Goal: Information Seeking & Learning: Check status

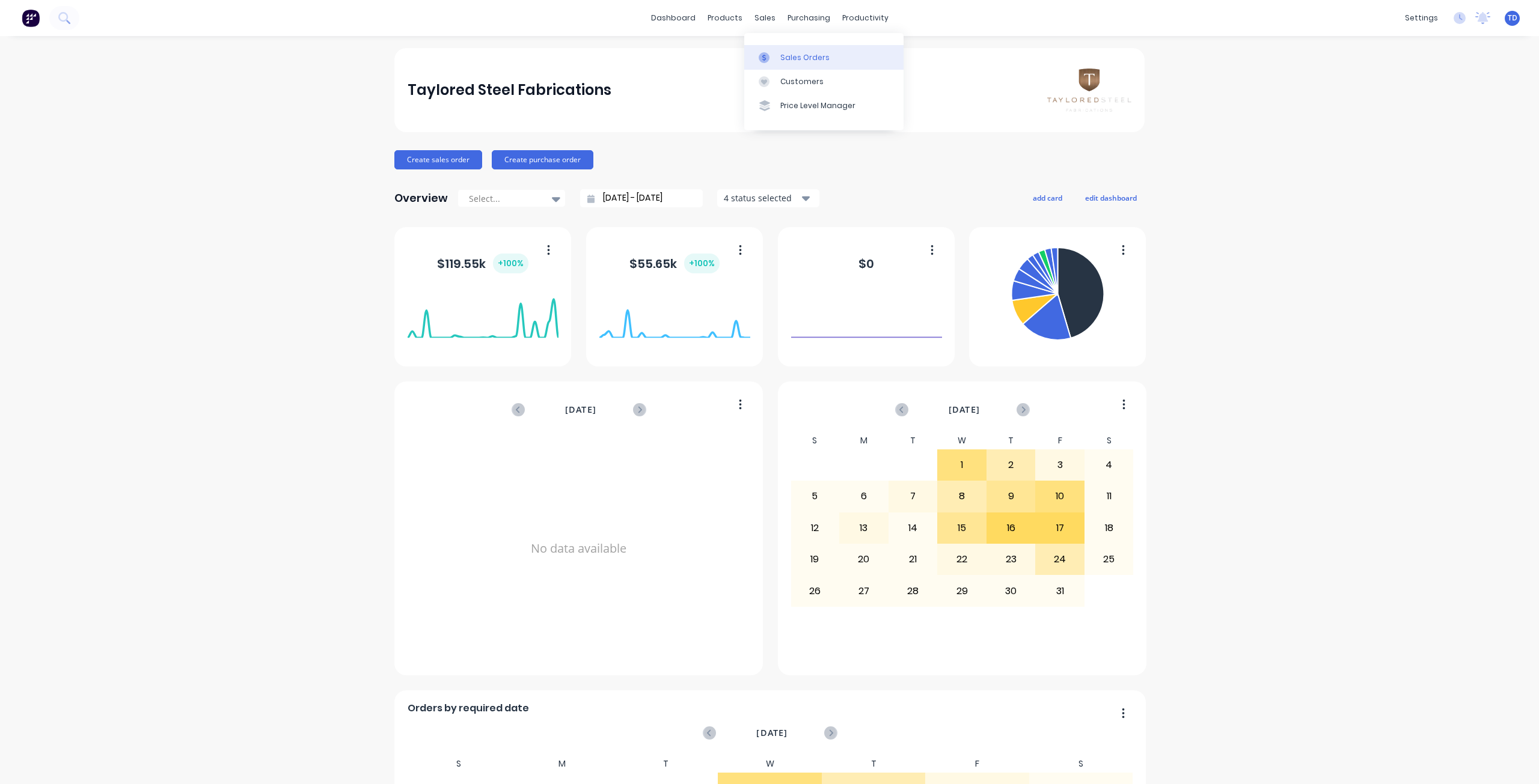
click at [781, 61] on div "Sales Orders" at bounding box center [805, 58] width 49 height 11
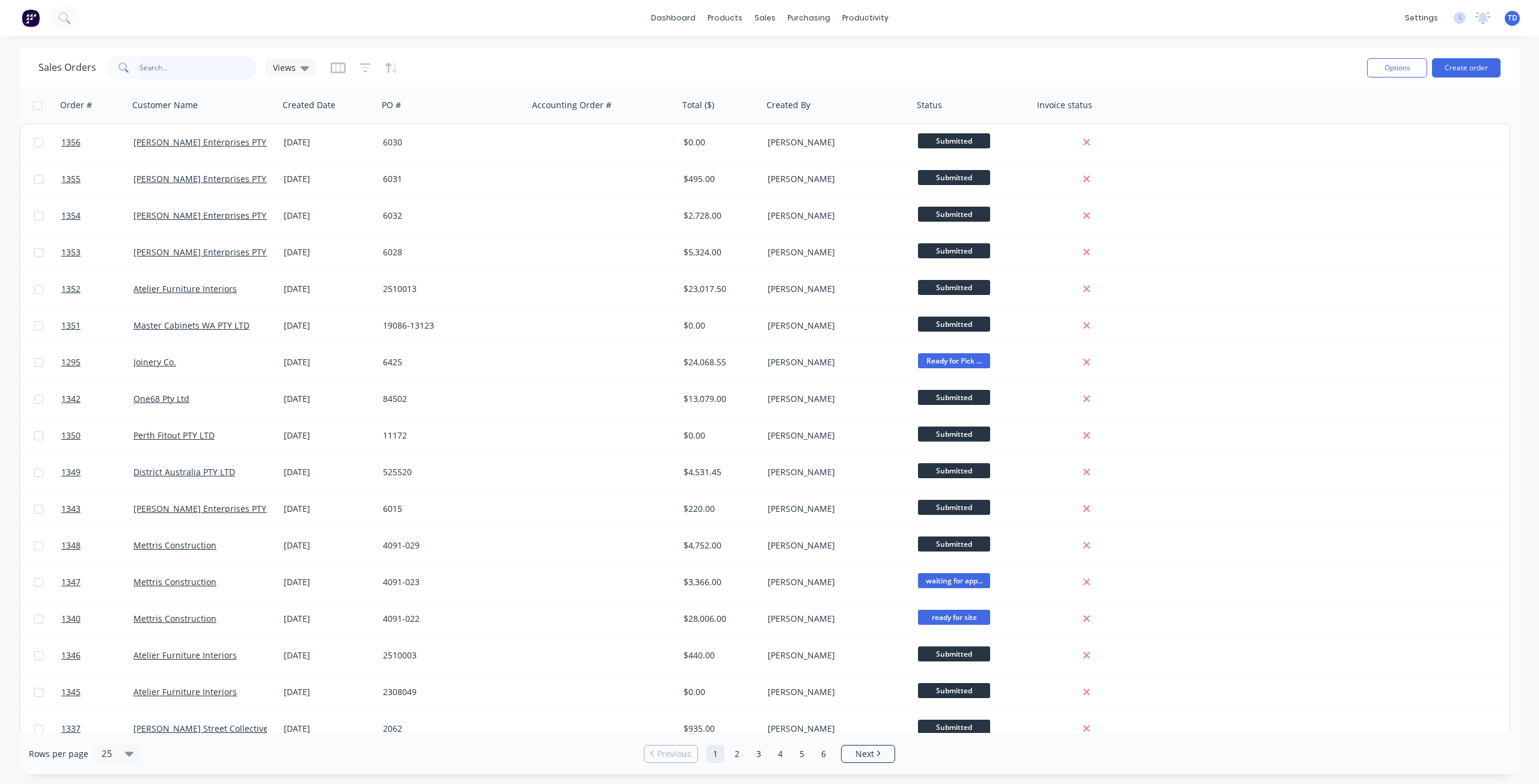
click at [166, 70] on input "text" at bounding box center [198, 67] width 117 height 24
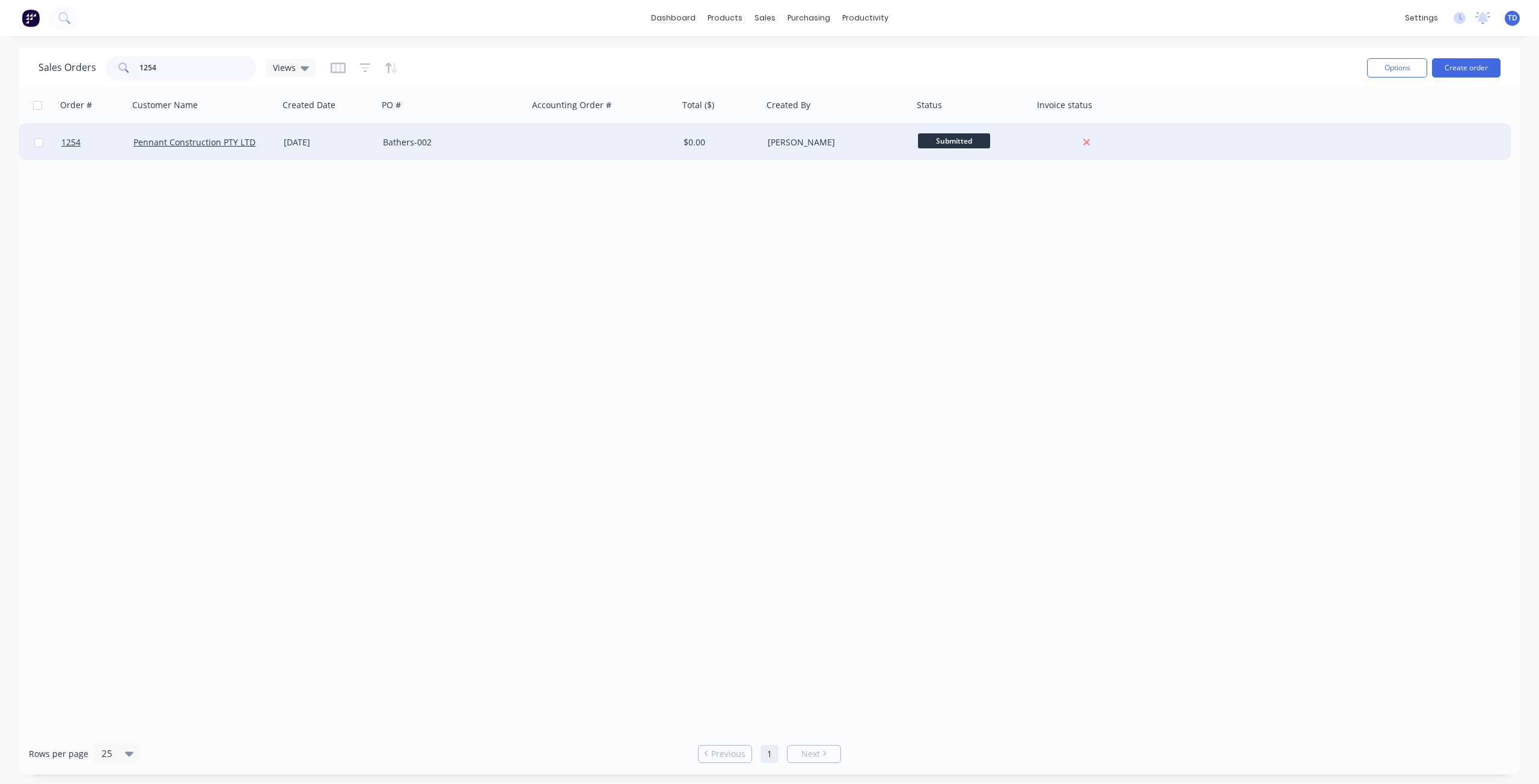
type input "1254"
click at [396, 147] on div "Bathers-002" at bounding box center [450, 142] width 134 height 12
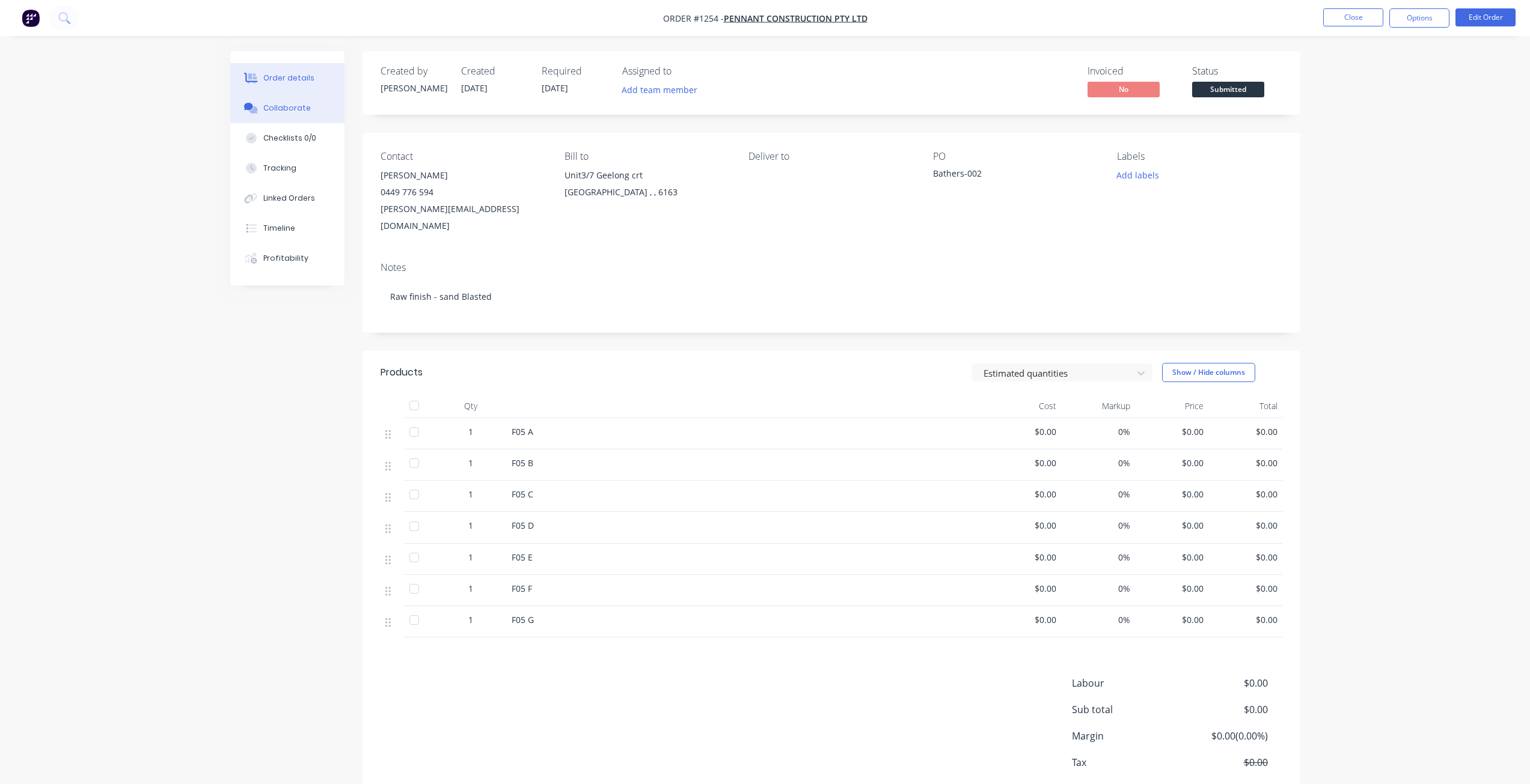
click at [301, 102] on button "Collaborate" at bounding box center [287, 108] width 114 height 30
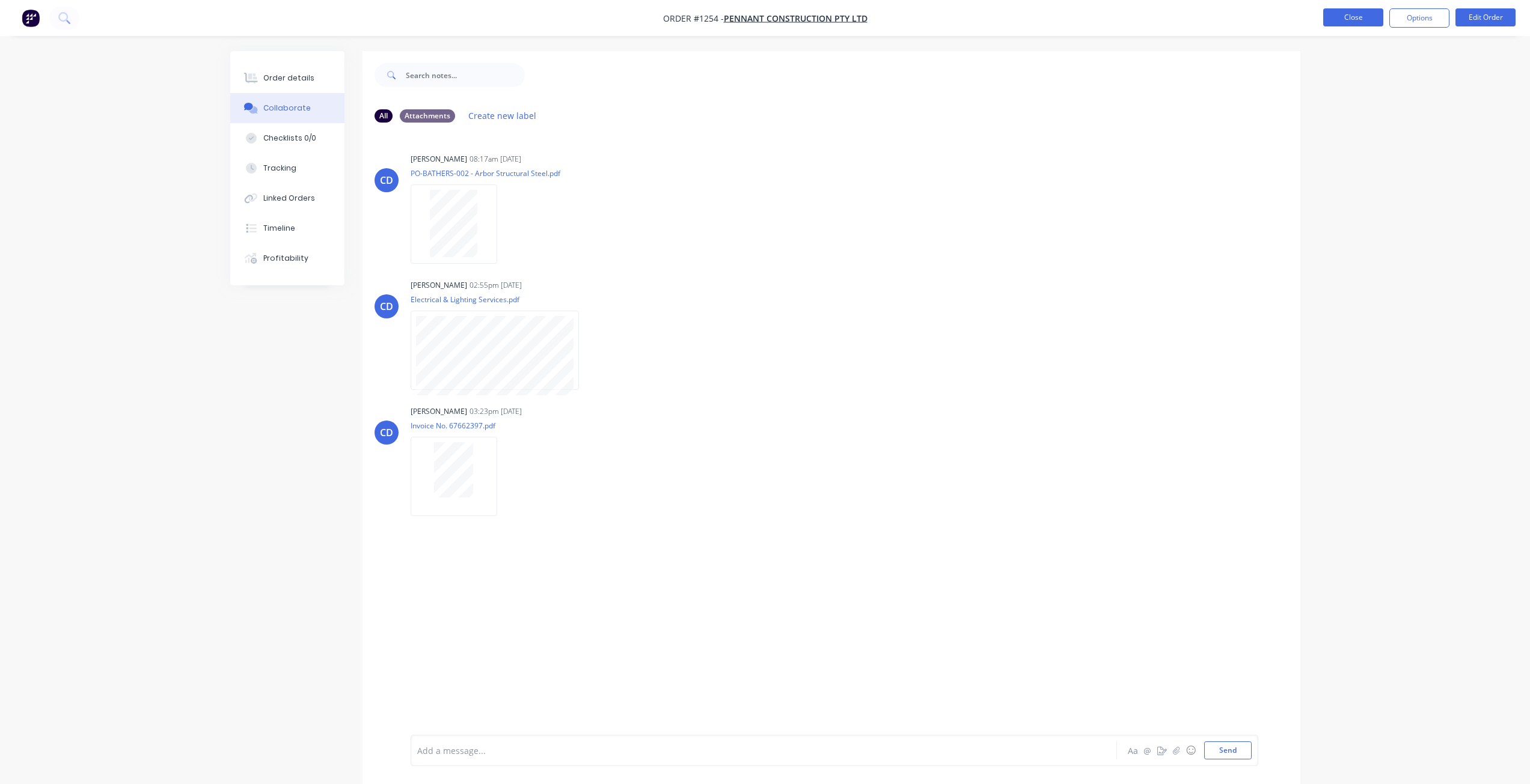
click at [1346, 19] on button "Close" at bounding box center [1353, 17] width 60 height 18
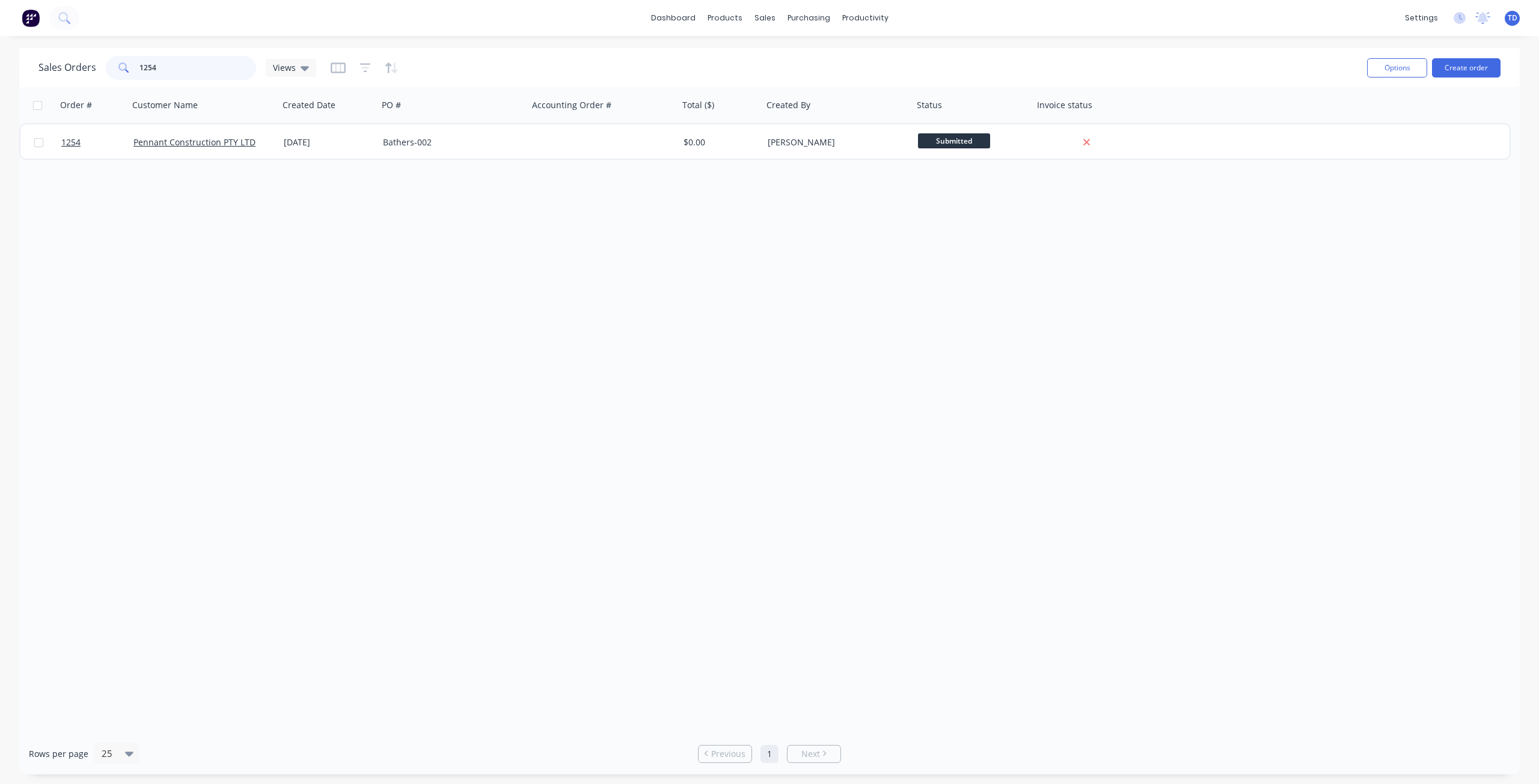
drag, startPoint x: 164, startPoint y: 67, endPoint x: -19, endPoint y: 51, distance: 183.7
click at [0, 51] on html "dashboard products sales purchasing productivity dashboard products Product Cat…" at bounding box center [769, 392] width 1539 height 784
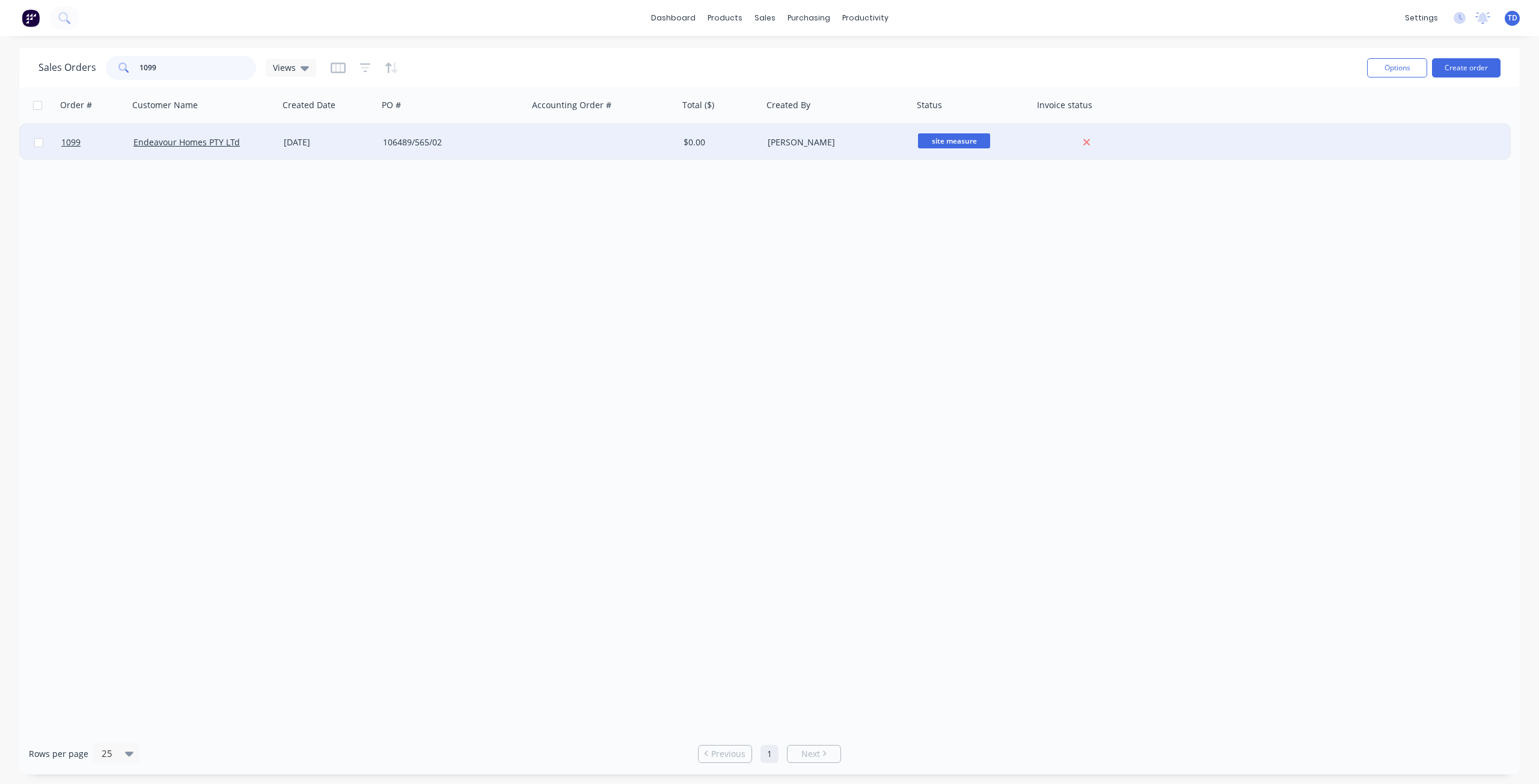
type input "1099"
click at [324, 138] on div "[DATE]" at bounding box center [329, 142] width 90 height 12
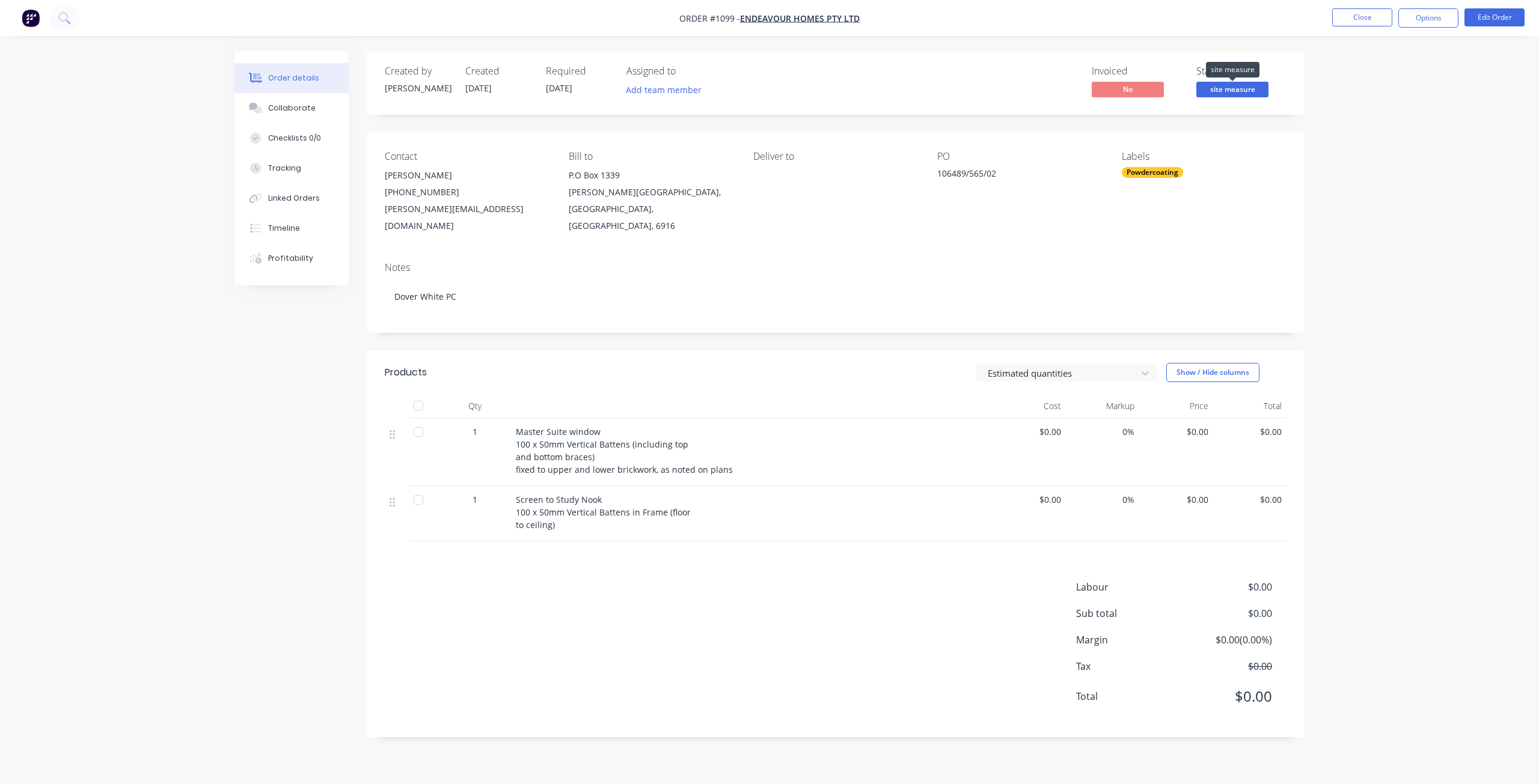
click at [1240, 90] on span "site measure" at bounding box center [1232, 89] width 72 height 15
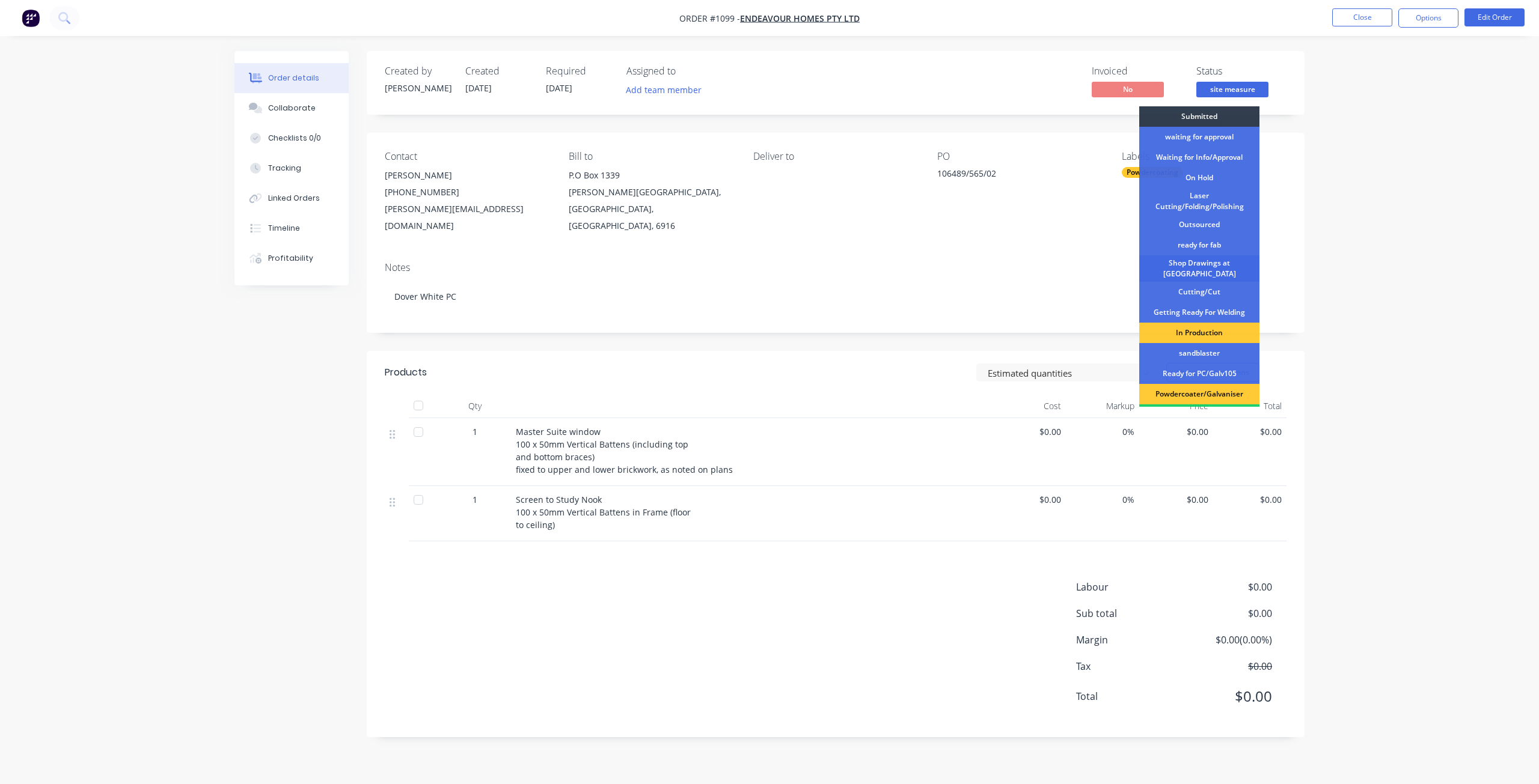
click at [1198, 266] on div "Shop Drawings at [GEOGRAPHIC_DATA]" at bounding box center [1199, 269] width 120 height 26
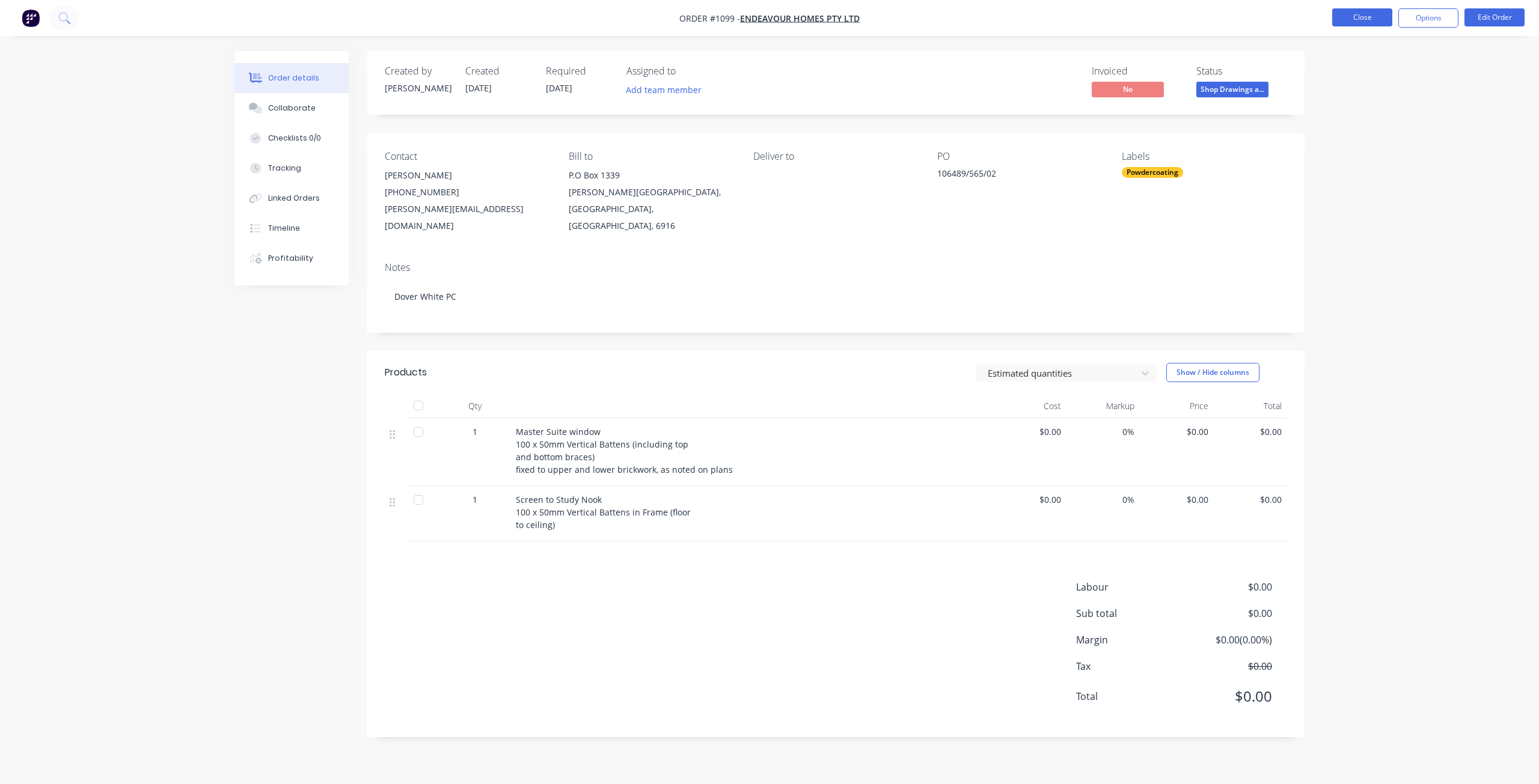
click at [1357, 16] on button "Close" at bounding box center [1362, 17] width 60 height 18
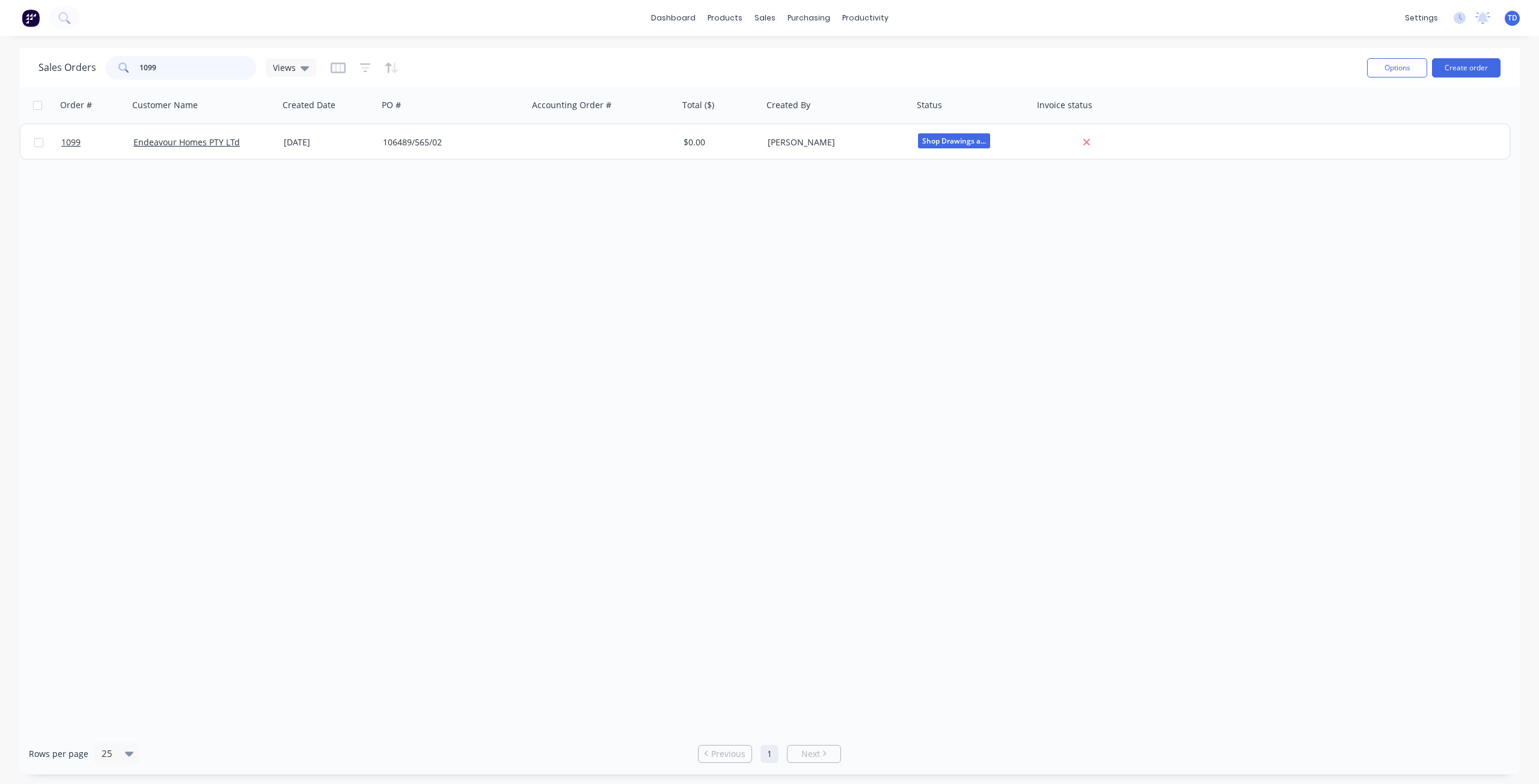
drag, startPoint x: 182, startPoint y: 68, endPoint x: 80, endPoint y: 72, distance: 102.1
click at [80, 72] on div "Sales Orders 1099 Views" at bounding box center [177, 67] width 278 height 24
type input "1353"
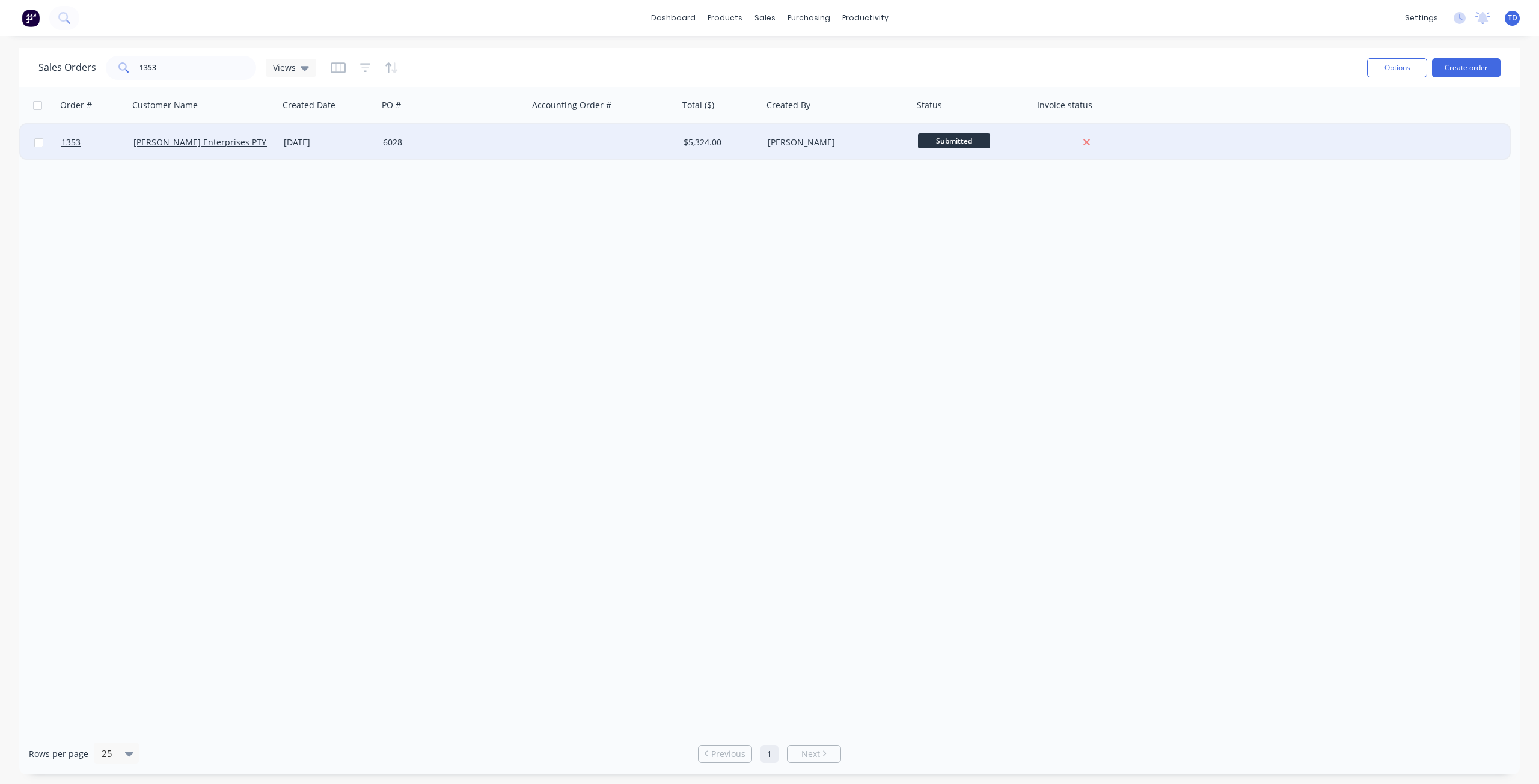
click at [401, 144] on div "6028" at bounding box center [450, 142] width 134 height 12
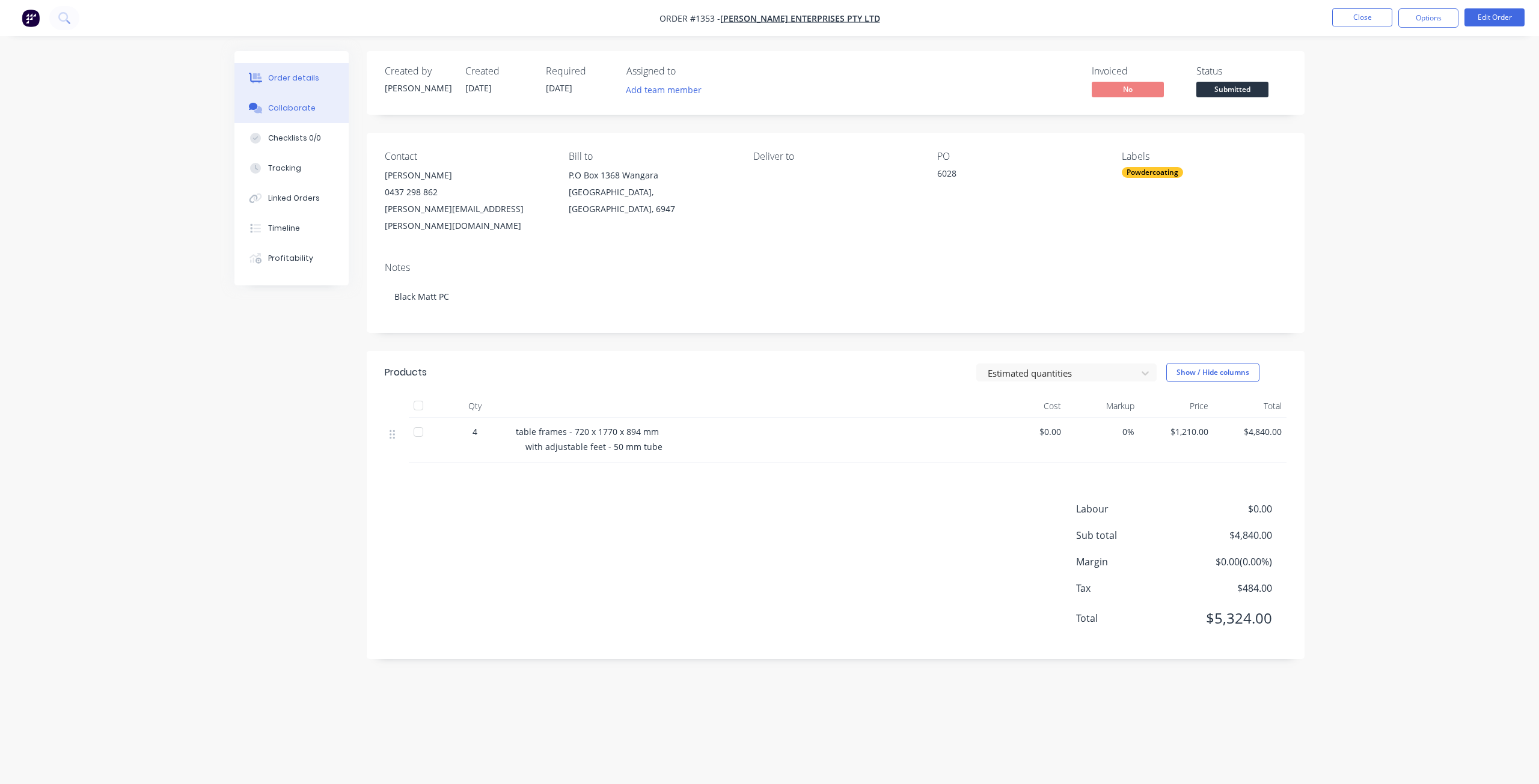
click at [270, 109] on div "Collaborate" at bounding box center [292, 109] width 47 height 11
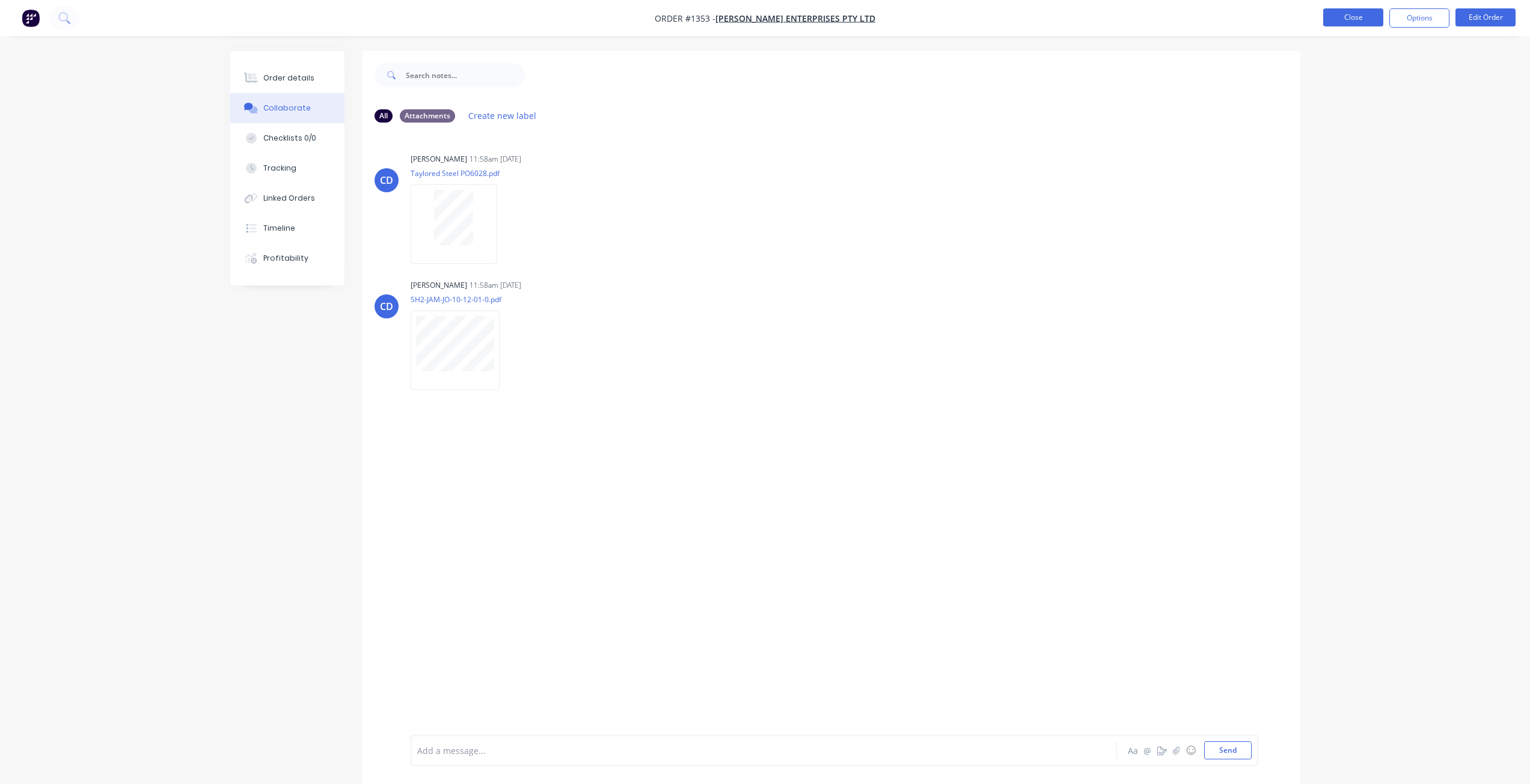
click at [1336, 21] on button "Close" at bounding box center [1353, 17] width 60 height 18
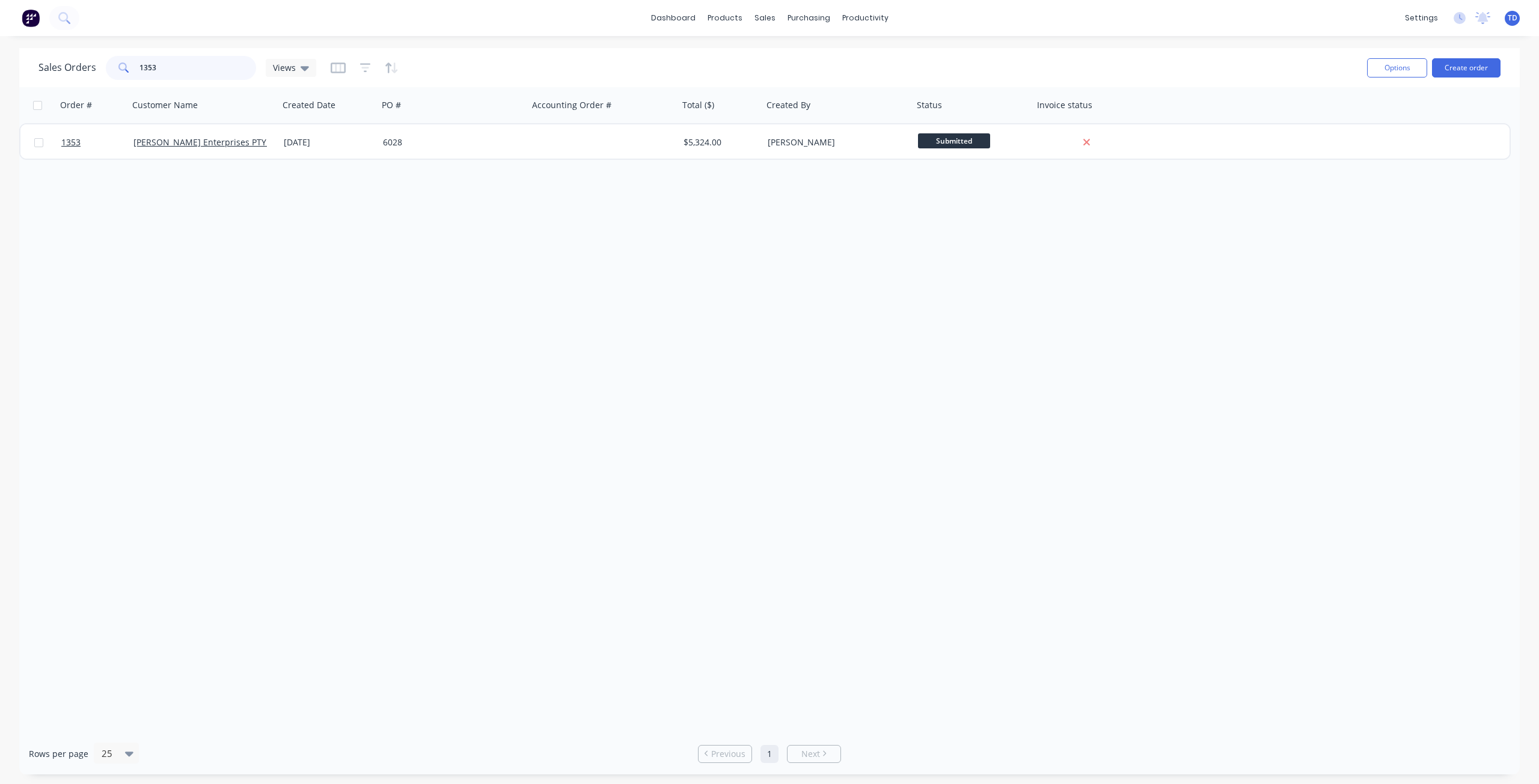
drag, startPoint x: 178, startPoint y: 68, endPoint x: 86, endPoint y: 55, distance: 92.9
click at [86, 56] on div "Sales Orders 1353 Views" at bounding box center [177, 67] width 278 height 24
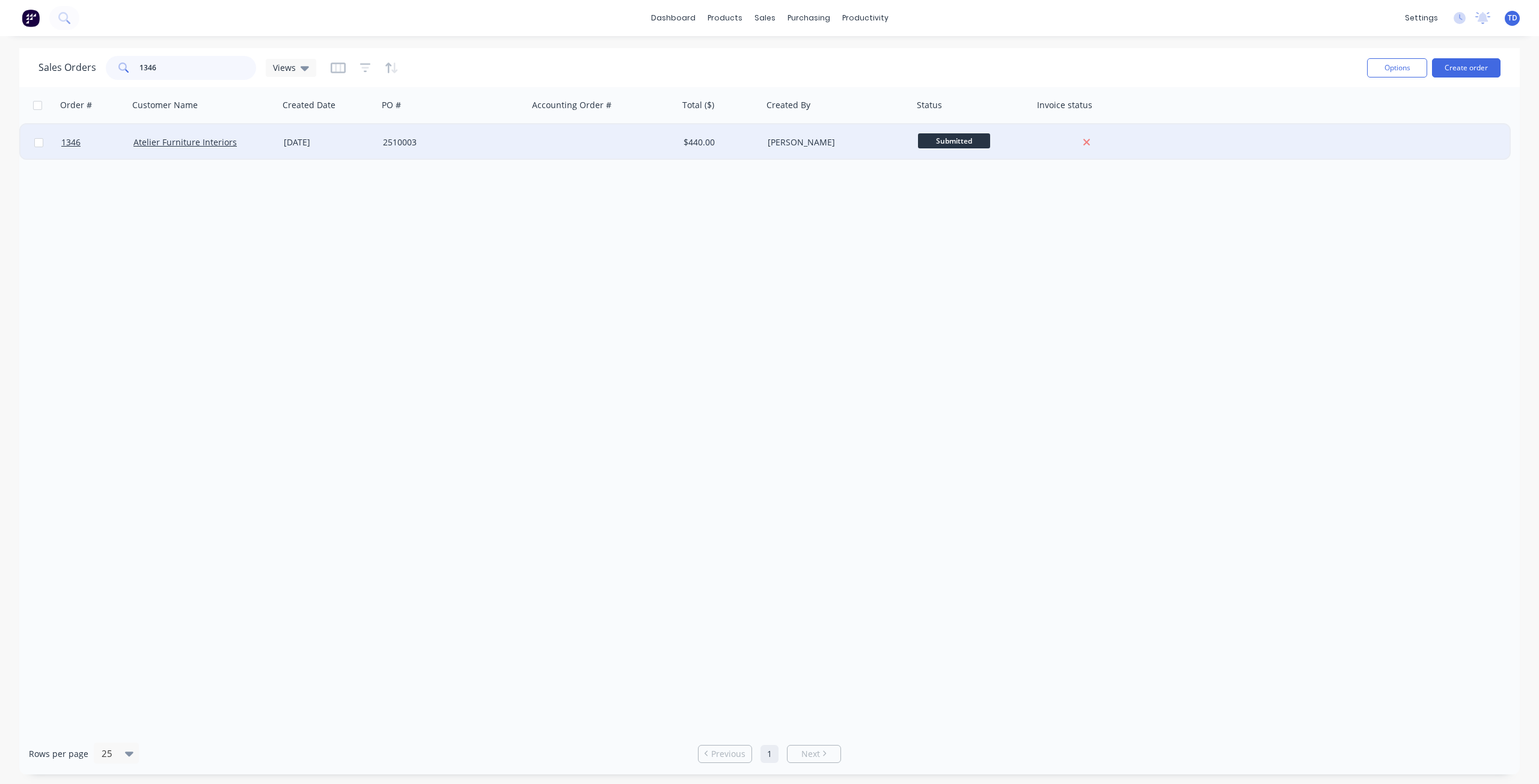
type input "1346"
click at [337, 137] on div "[DATE]" at bounding box center [329, 142] width 90 height 12
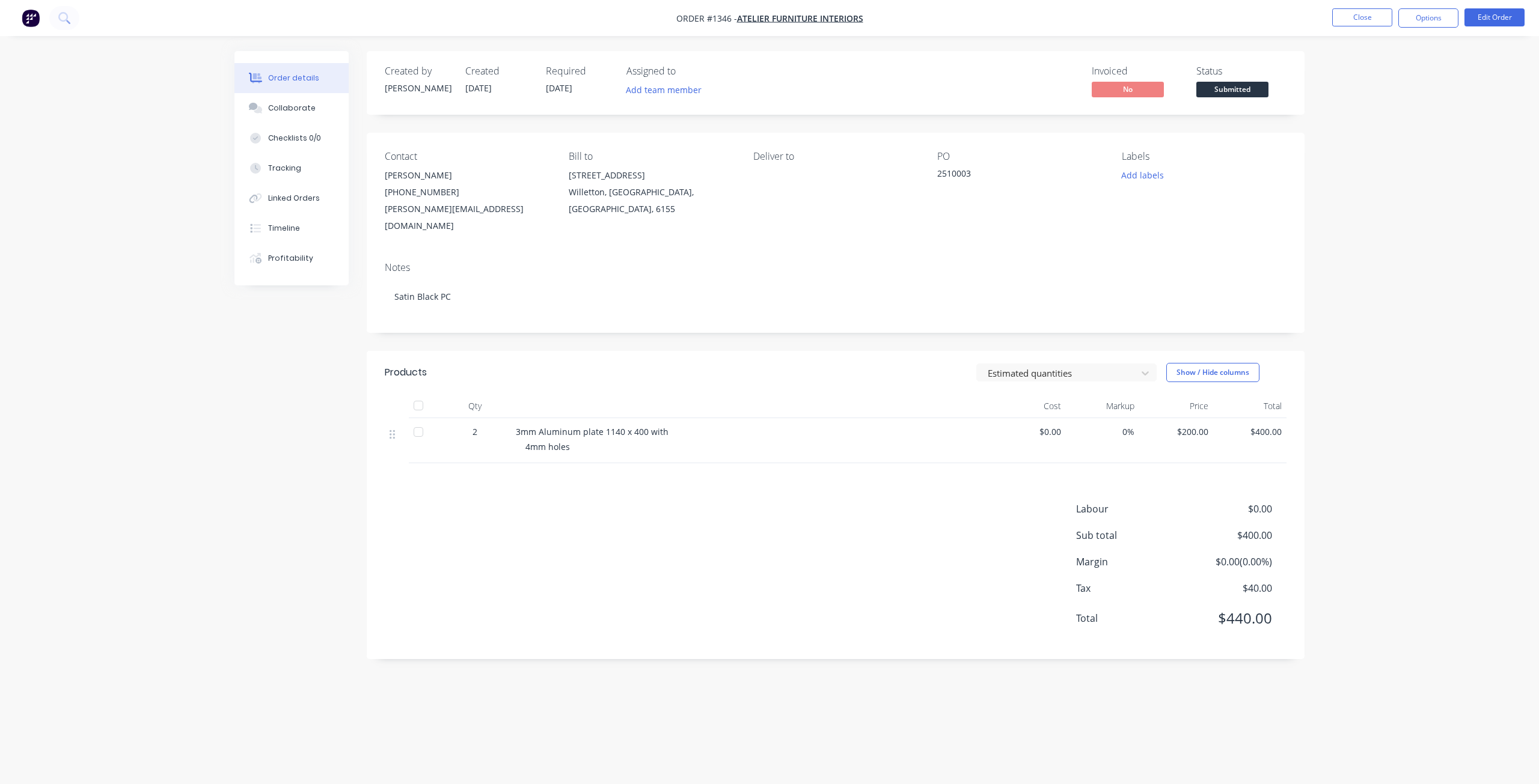
click at [1336, 27] on li "Close" at bounding box center [1362, 18] width 60 height 19
drag, startPoint x: 1336, startPoint y: 21, endPoint x: 1327, endPoint y: 29, distance: 12.0
click at [1336, 29] on nav "Order #1346 - Atelier Furniture Interiors Close Options Edit Order" at bounding box center [769, 18] width 1539 height 36
click at [1348, 23] on button "Close" at bounding box center [1362, 17] width 60 height 18
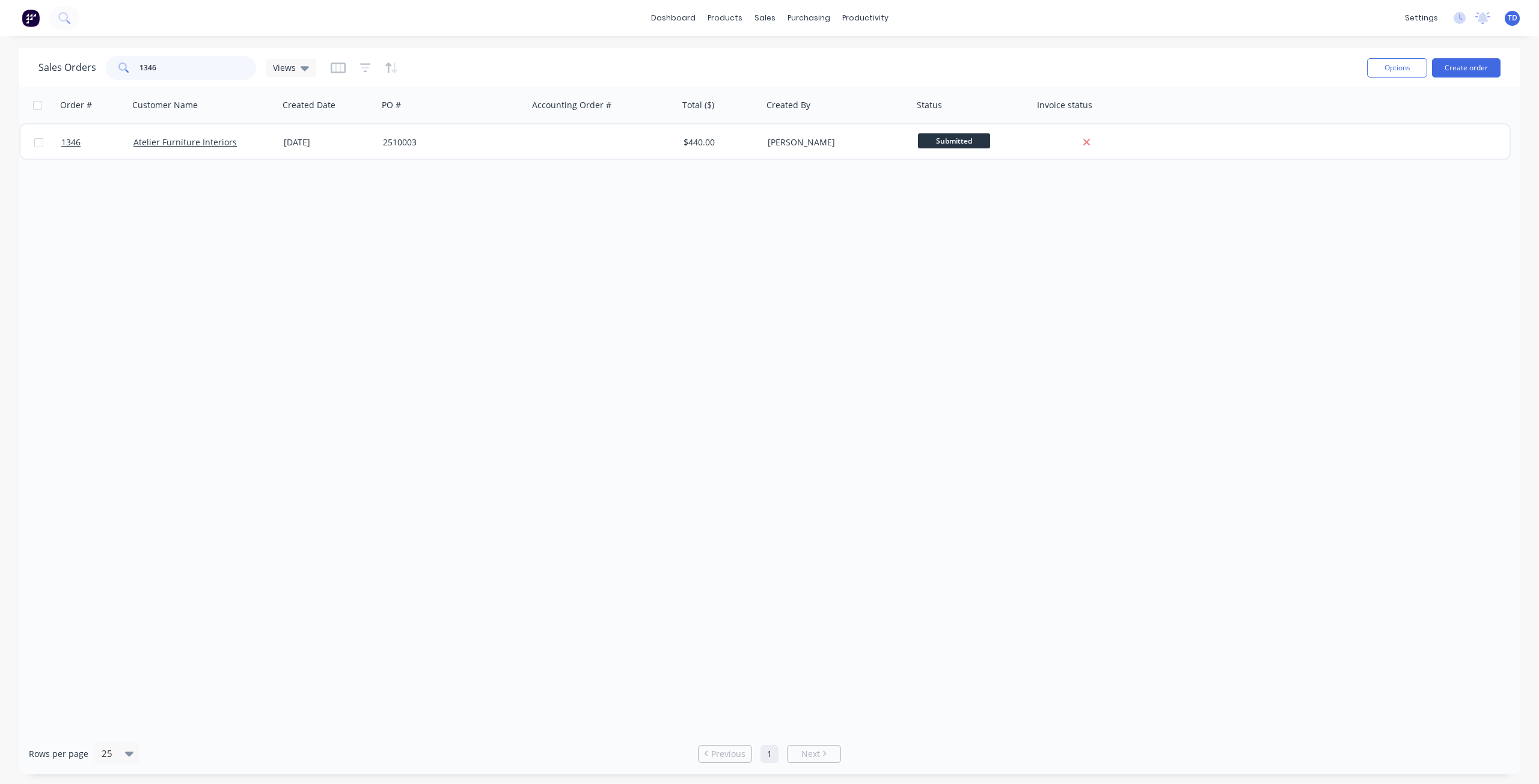
drag, startPoint x: 188, startPoint y: 68, endPoint x: -141, endPoint y: 70, distance: 329.0
click at [0, 70] on html "dashboard products sales purchasing productivity dashboard products Product Cat…" at bounding box center [769, 392] width 1539 height 784
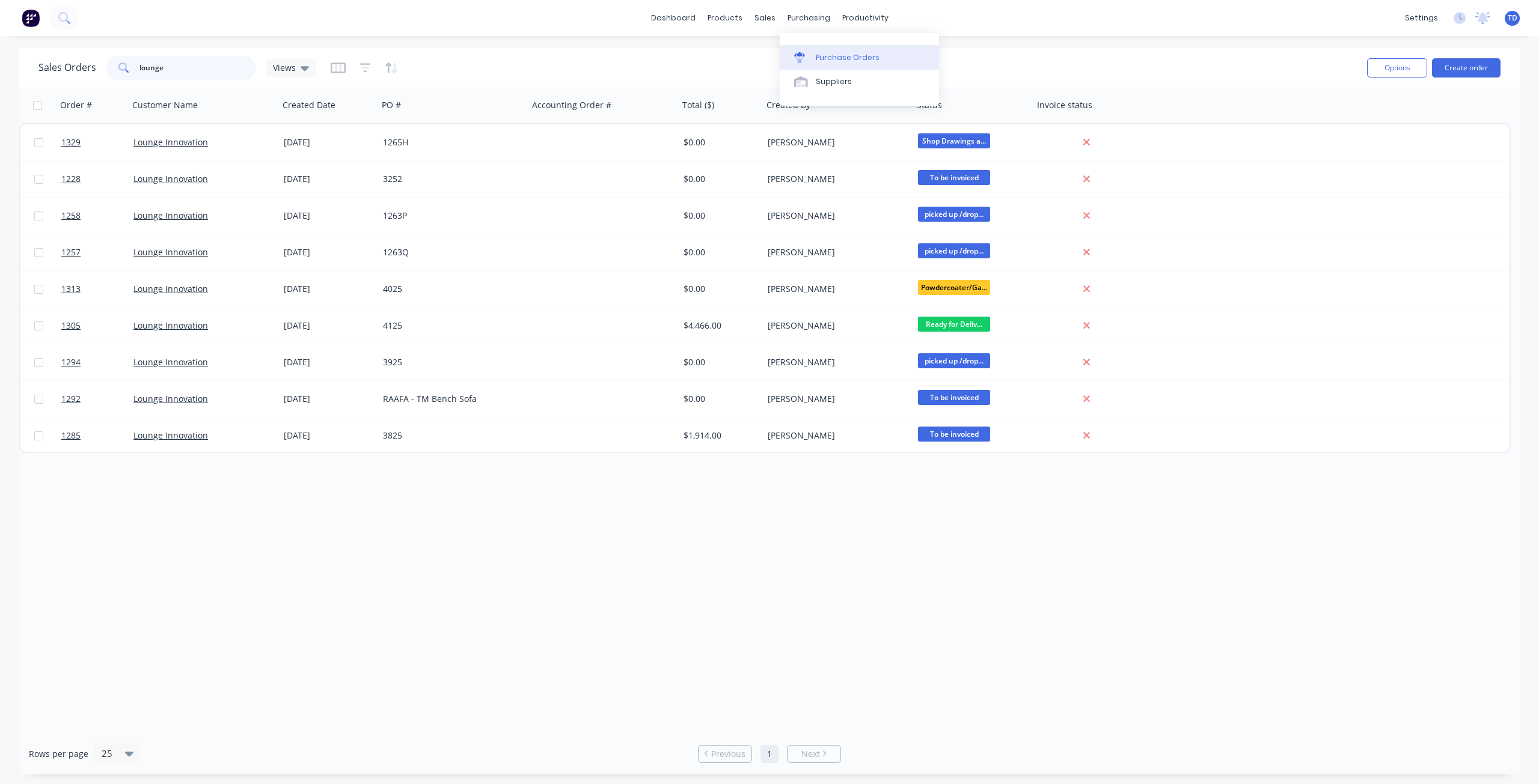
type input "lounge"
click at [816, 58] on div "Purchase Orders" at bounding box center [848, 58] width 64 height 11
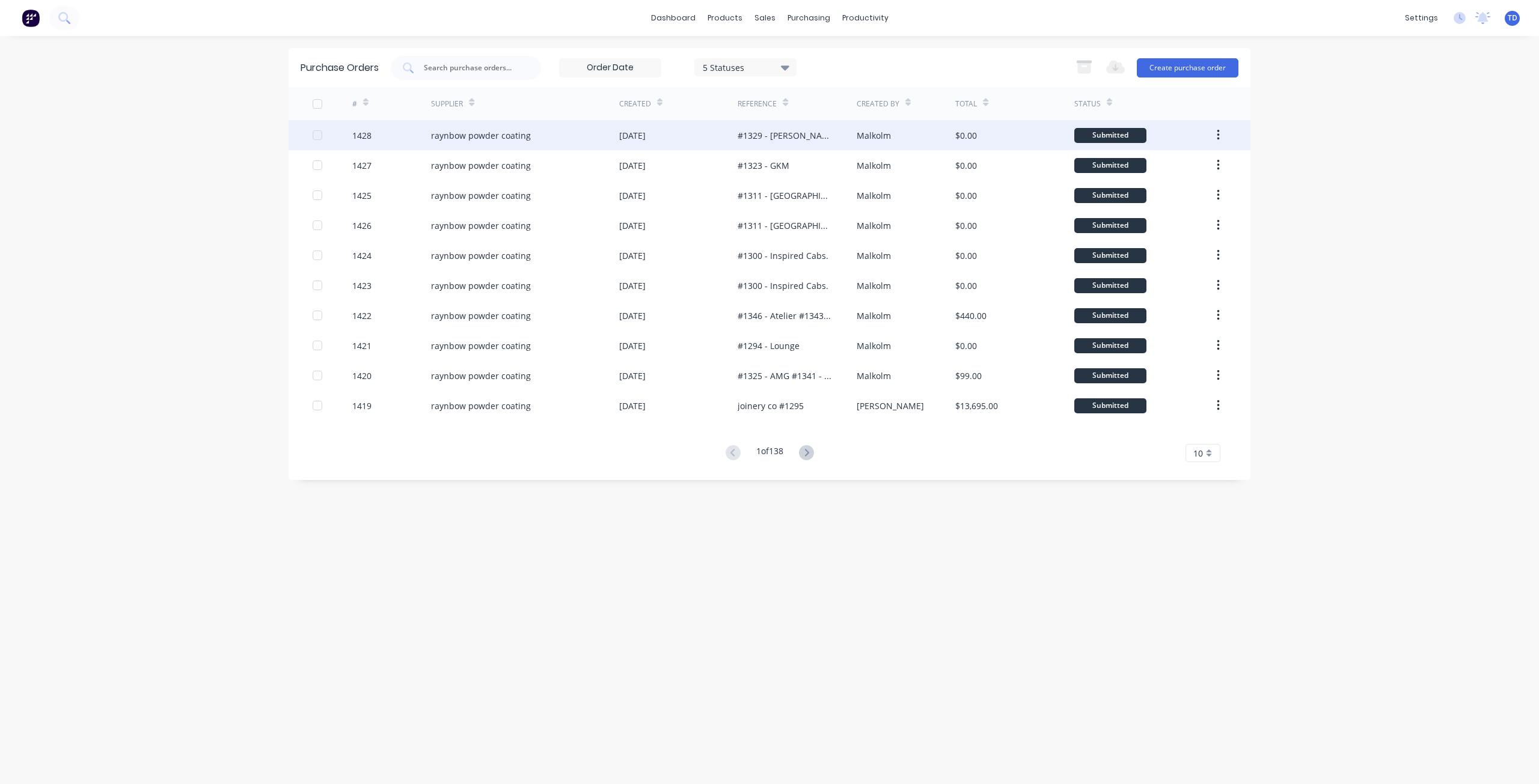
click at [760, 138] on div "#1329 - [PERSON_NAME]." at bounding box center [785, 136] width 95 height 13
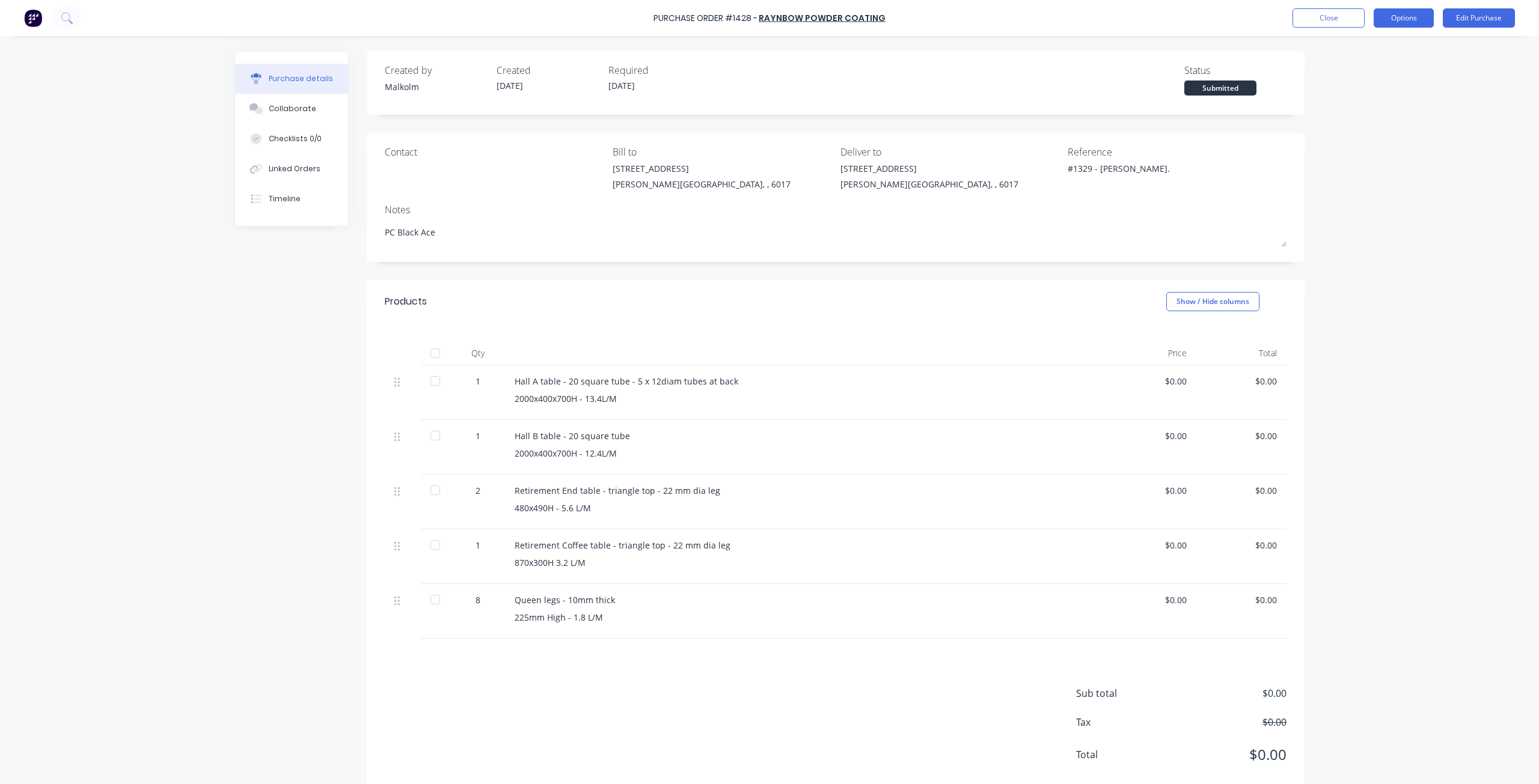
click at [1395, 23] on button "Options" at bounding box center [1403, 18] width 60 height 19
click at [1364, 43] on div "Print / Email" at bounding box center [1376, 49] width 93 height 17
click at [1362, 97] on div "Without pricing" at bounding box center [1376, 97] width 93 height 17
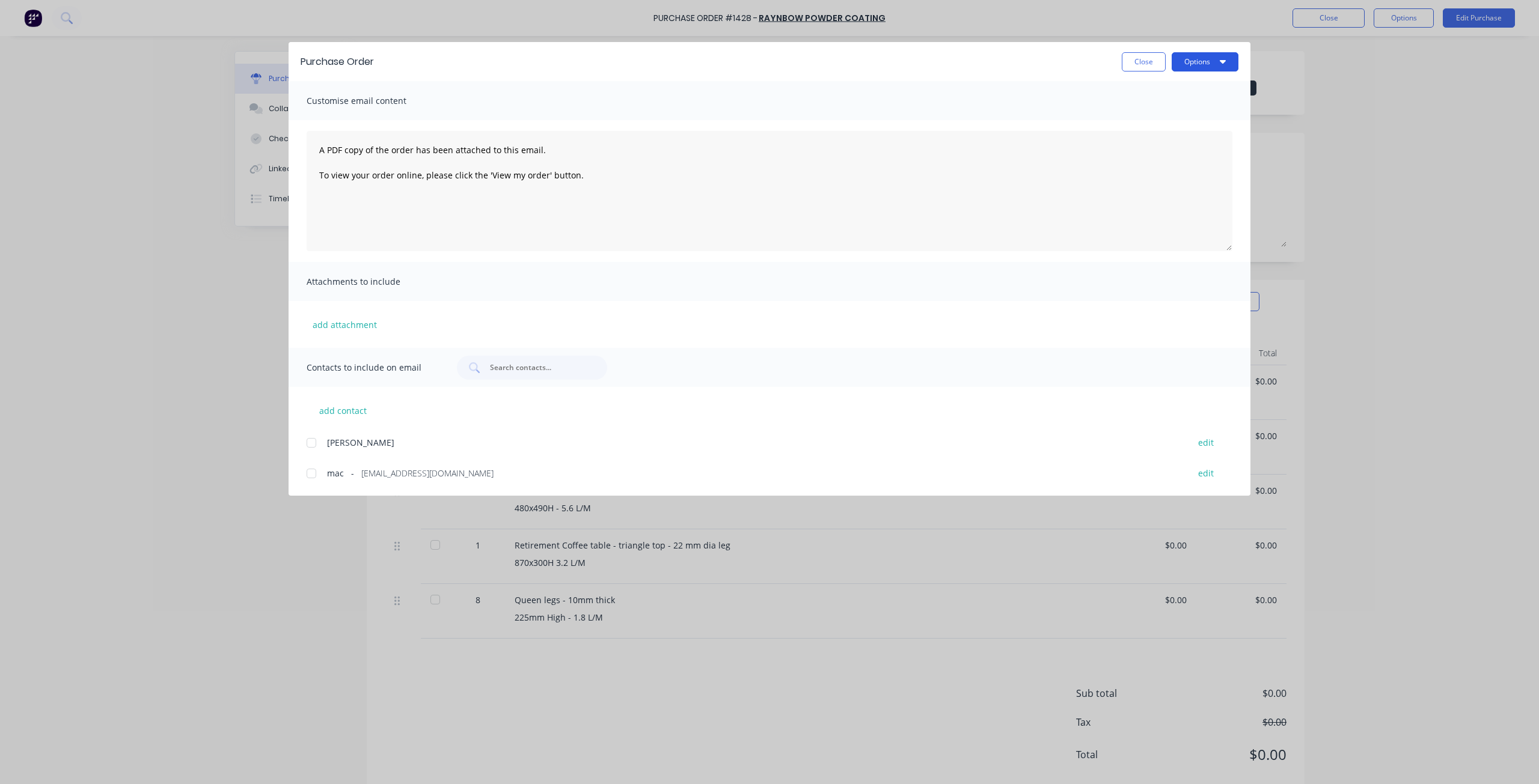
click at [1228, 68] on button "Options" at bounding box center [1205, 62] width 67 height 19
click at [1160, 112] on div "Print" at bounding box center [1181, 116] width 93 height 17
drag, startPoint x: 1138, startPoint y: 62, endPoint x: 1329, endPoint y: 0, distance: 200.8
click at [1138, 62] on button "Close" at bounding box center [1143, 62] width 44 height 19
type textarea "x"
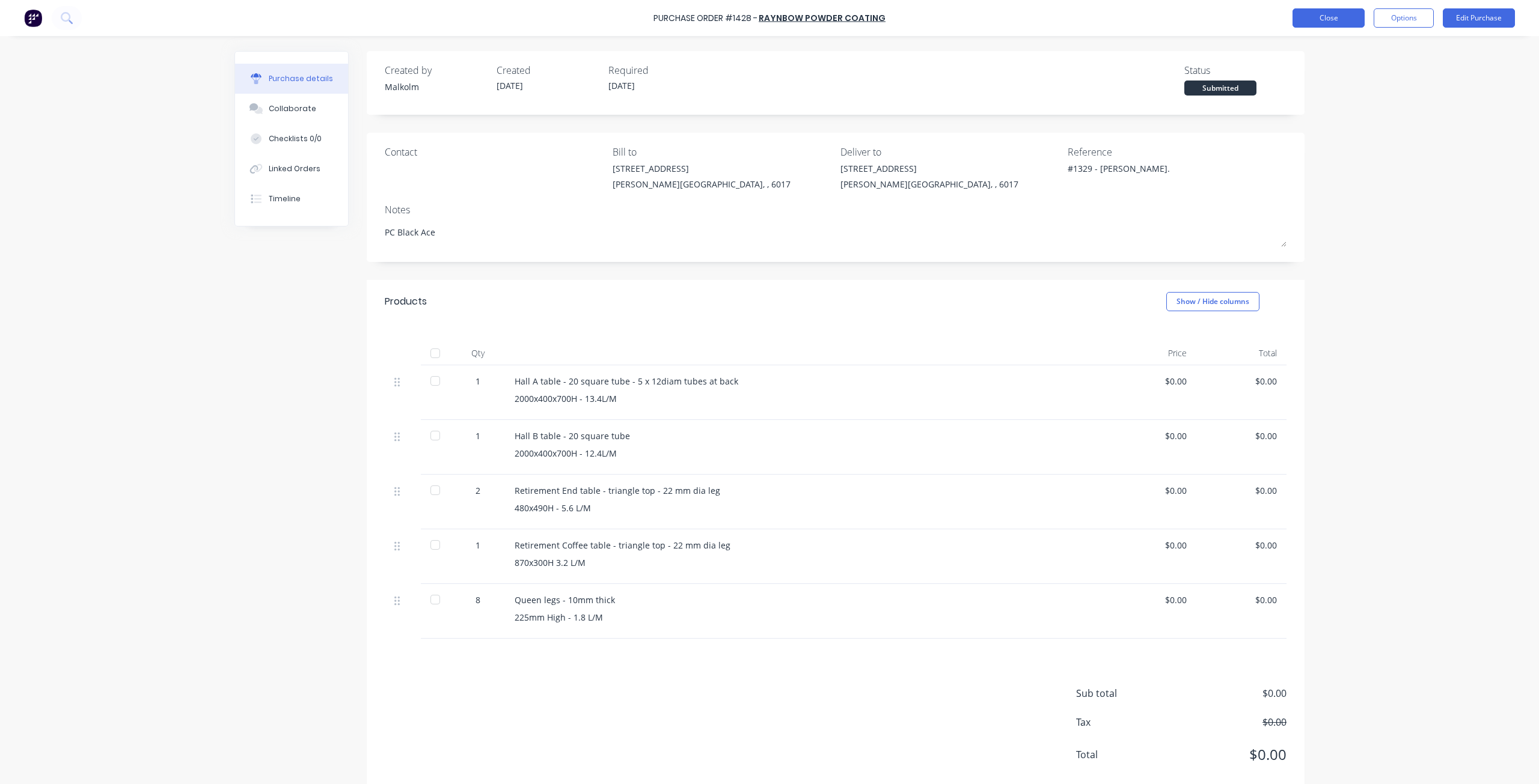
click at [1327, 23] on button "Close" at bounding box center [1329, 18] width 72 height 19
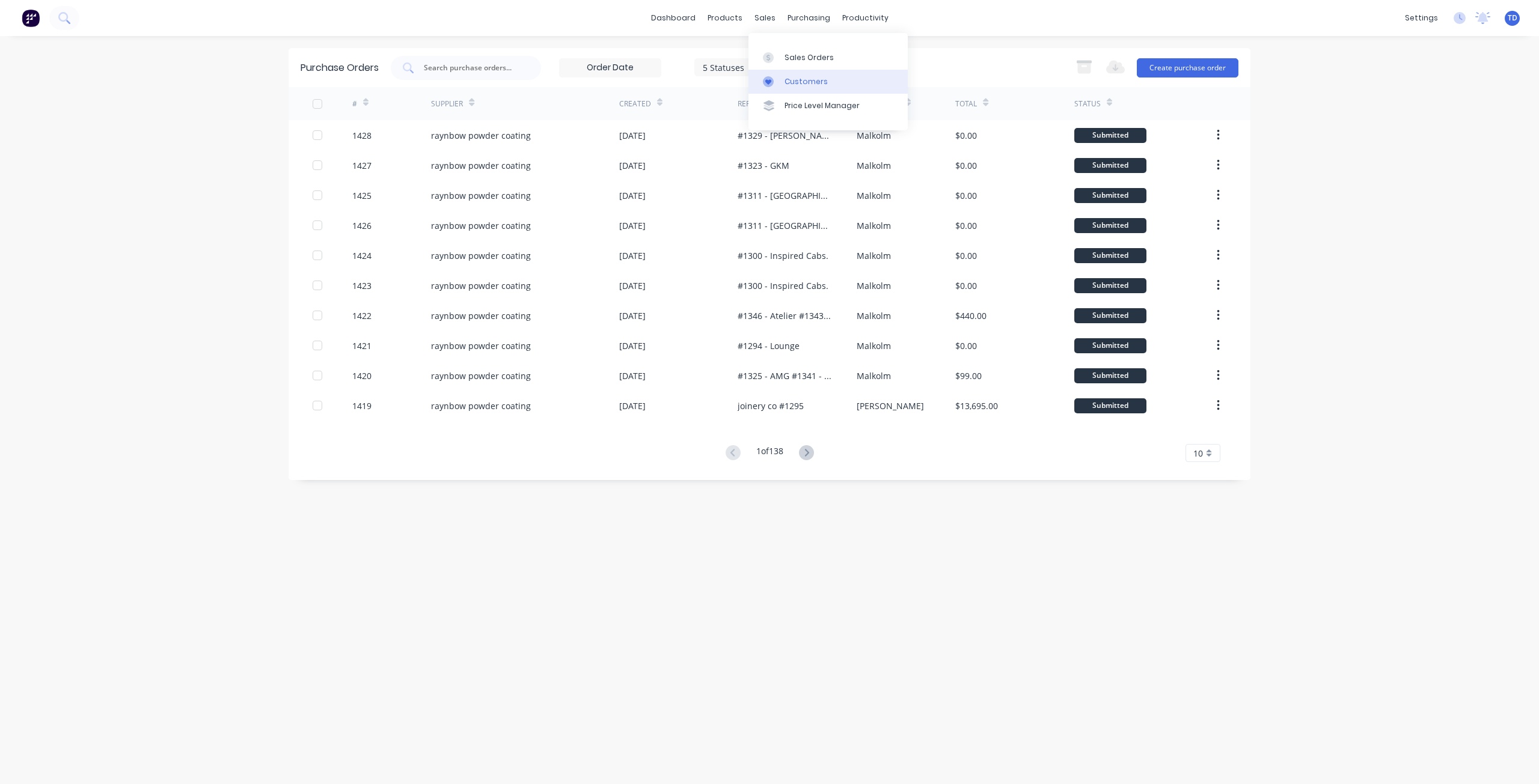
click at [779, 83] on div at bounding box center [772, 82] width 18 height 11
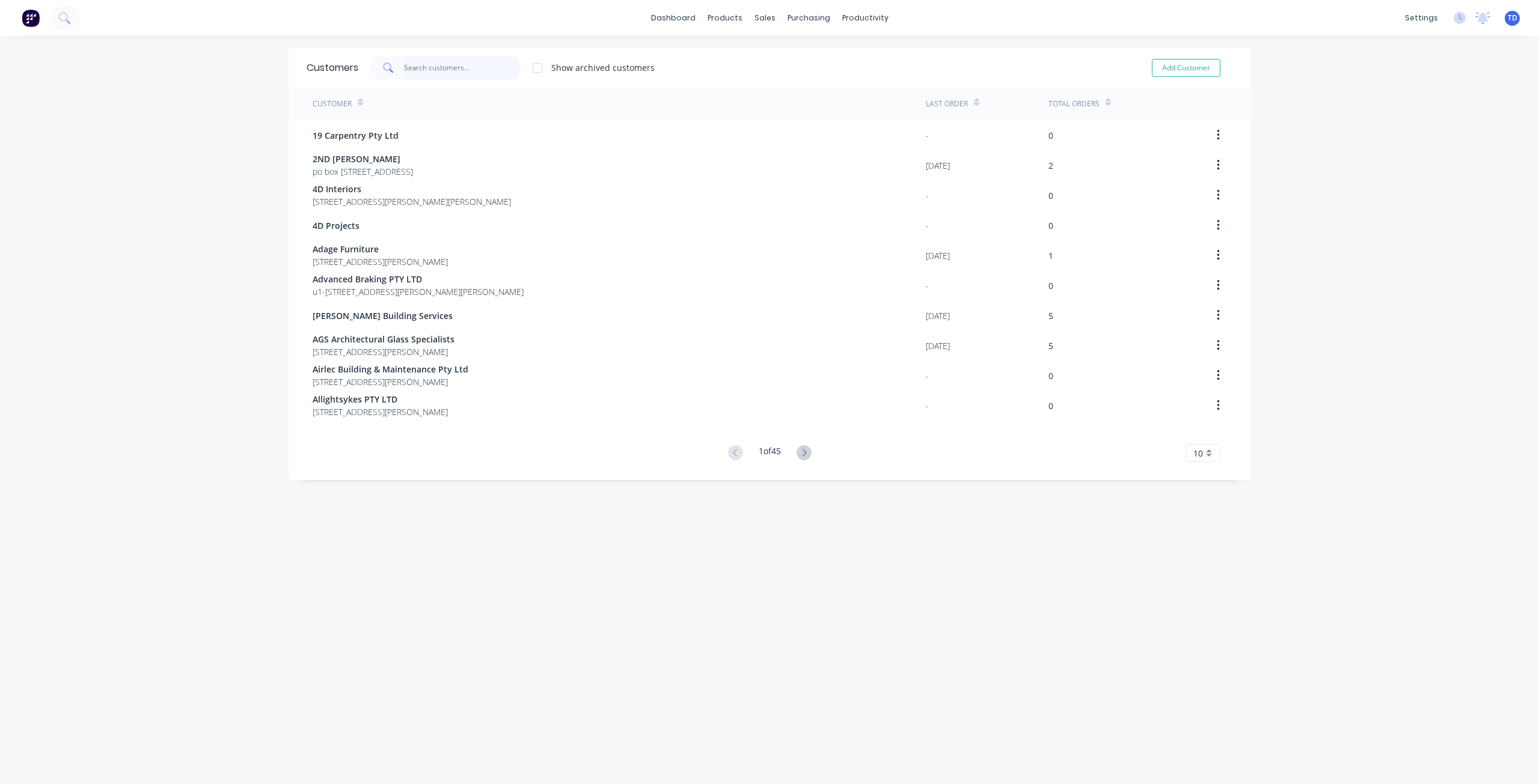
click at [413, 70] on input "text" at bounding box center [462, 67] width 117 height 24
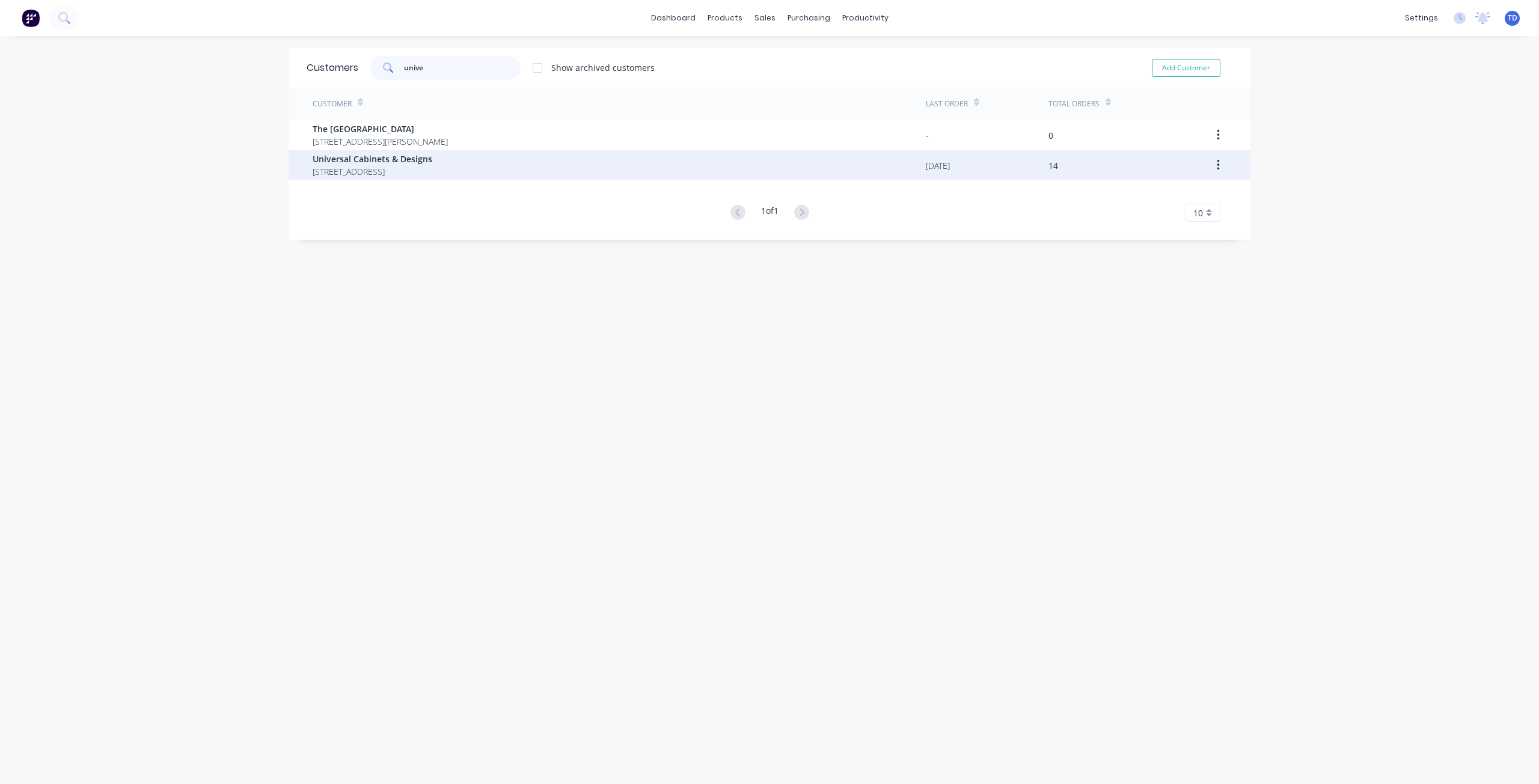
type input "unive"
click at [432, 174] on span "[STREET_ADDRESS]" at bounding box center [372, 171] width 120 height 13
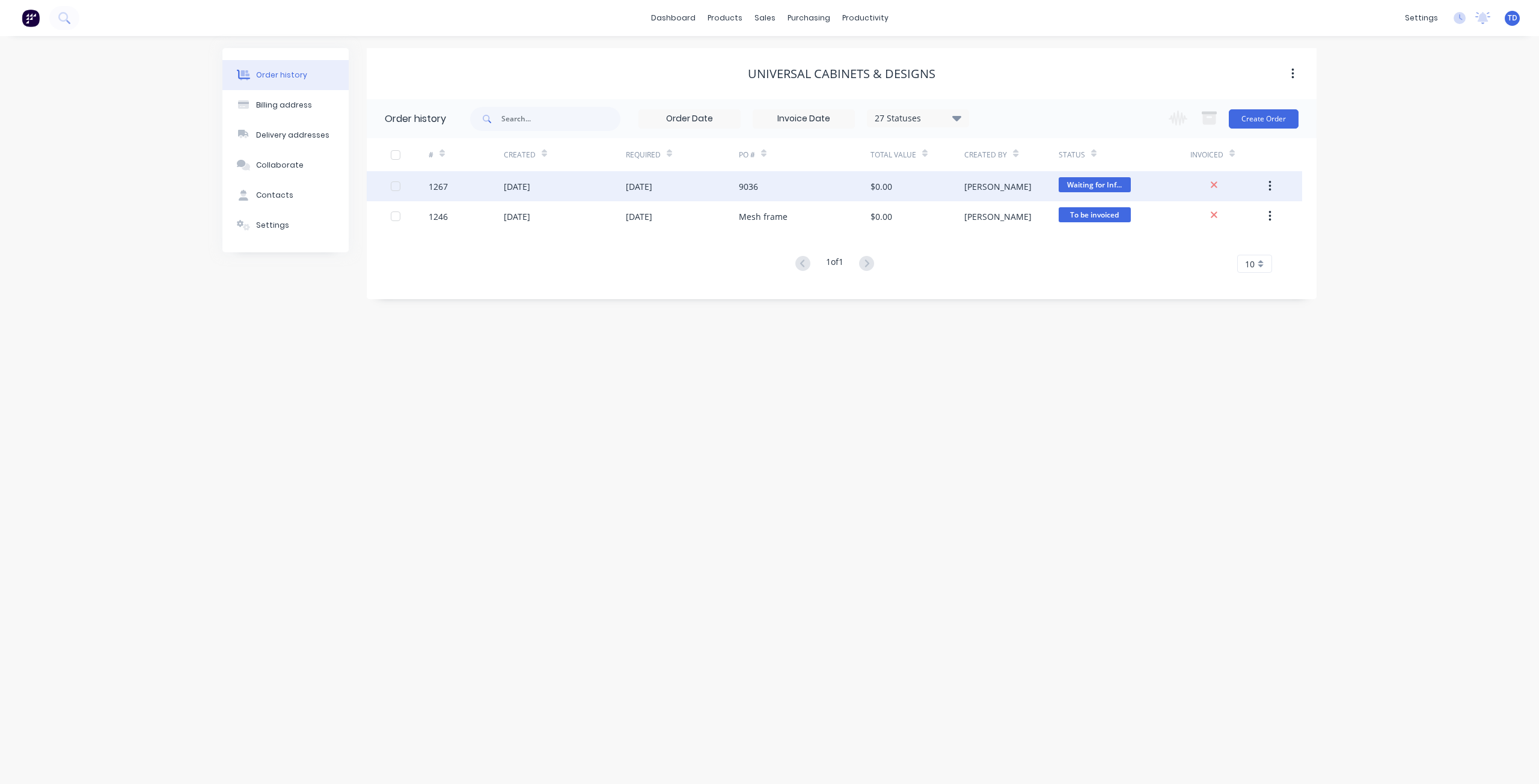
click at [590, 182] on div "[DATE]" at bounding box center [565, 186] width 122 height 30
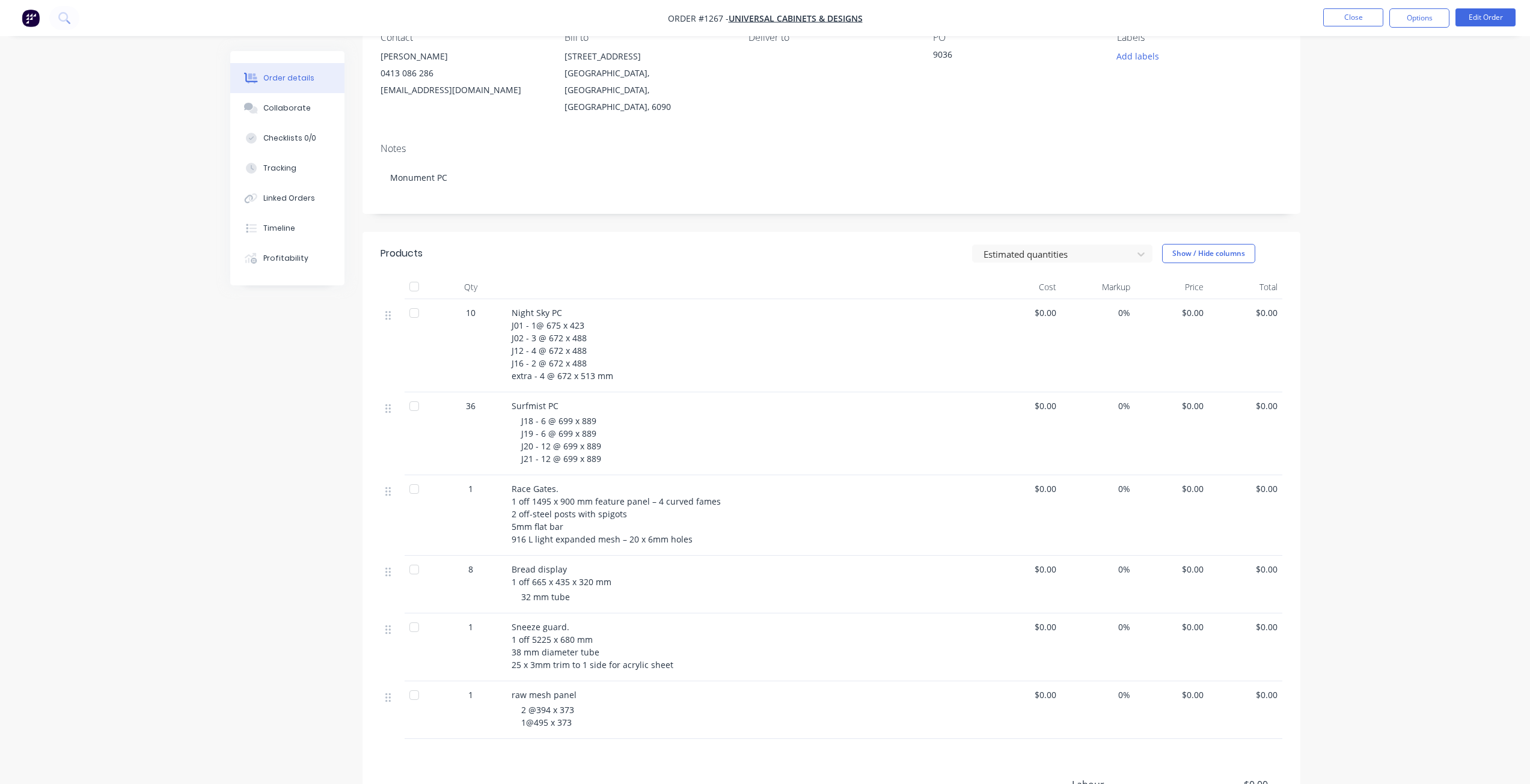
scroll to position [120, 0]
click at [267, 114] on button "Collaborate" at bounding box center [287, 108] width 114 height 30
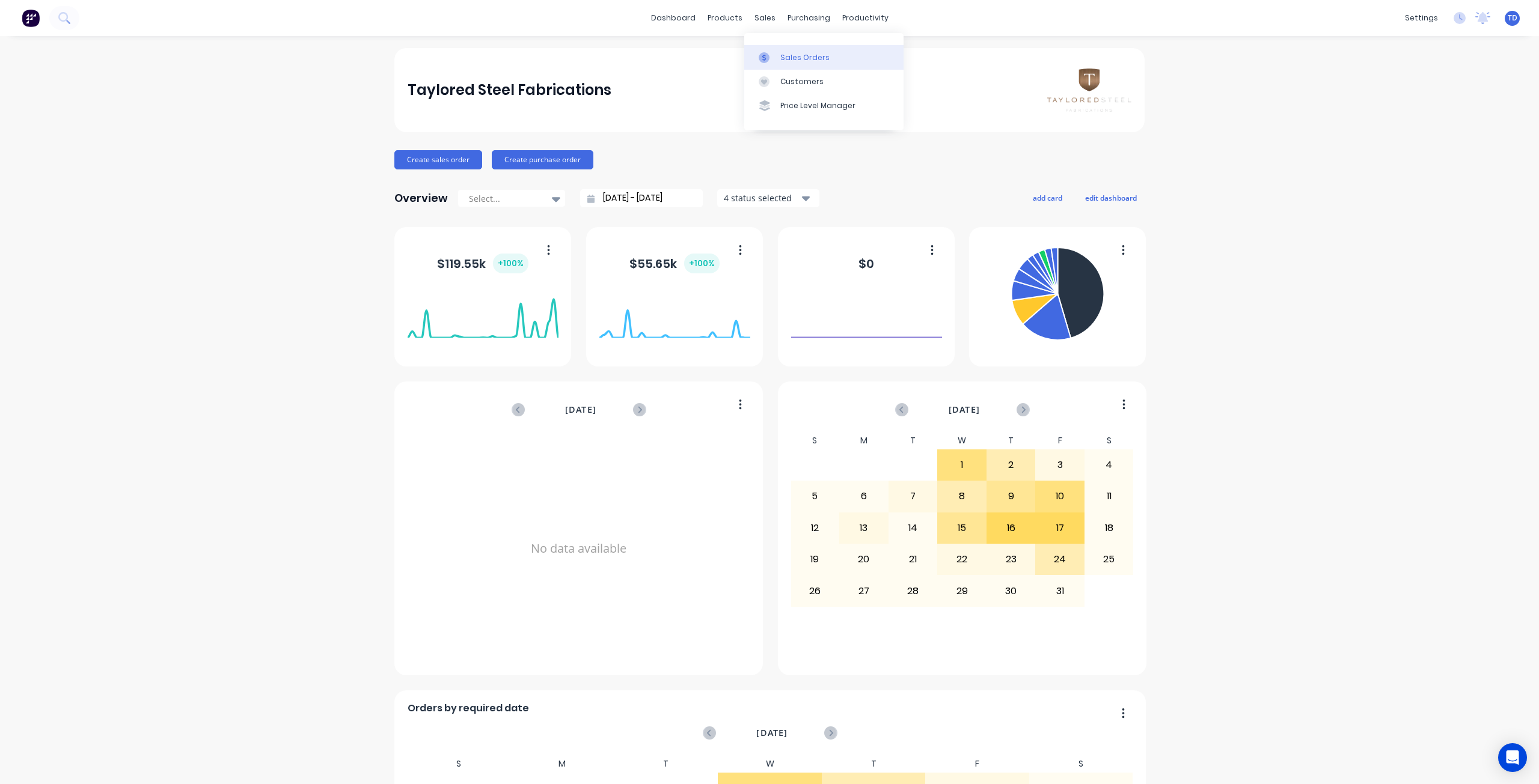
click at [785, 59] on div "Sales Orders" at bounding box center [805, 58] width 49 height 11
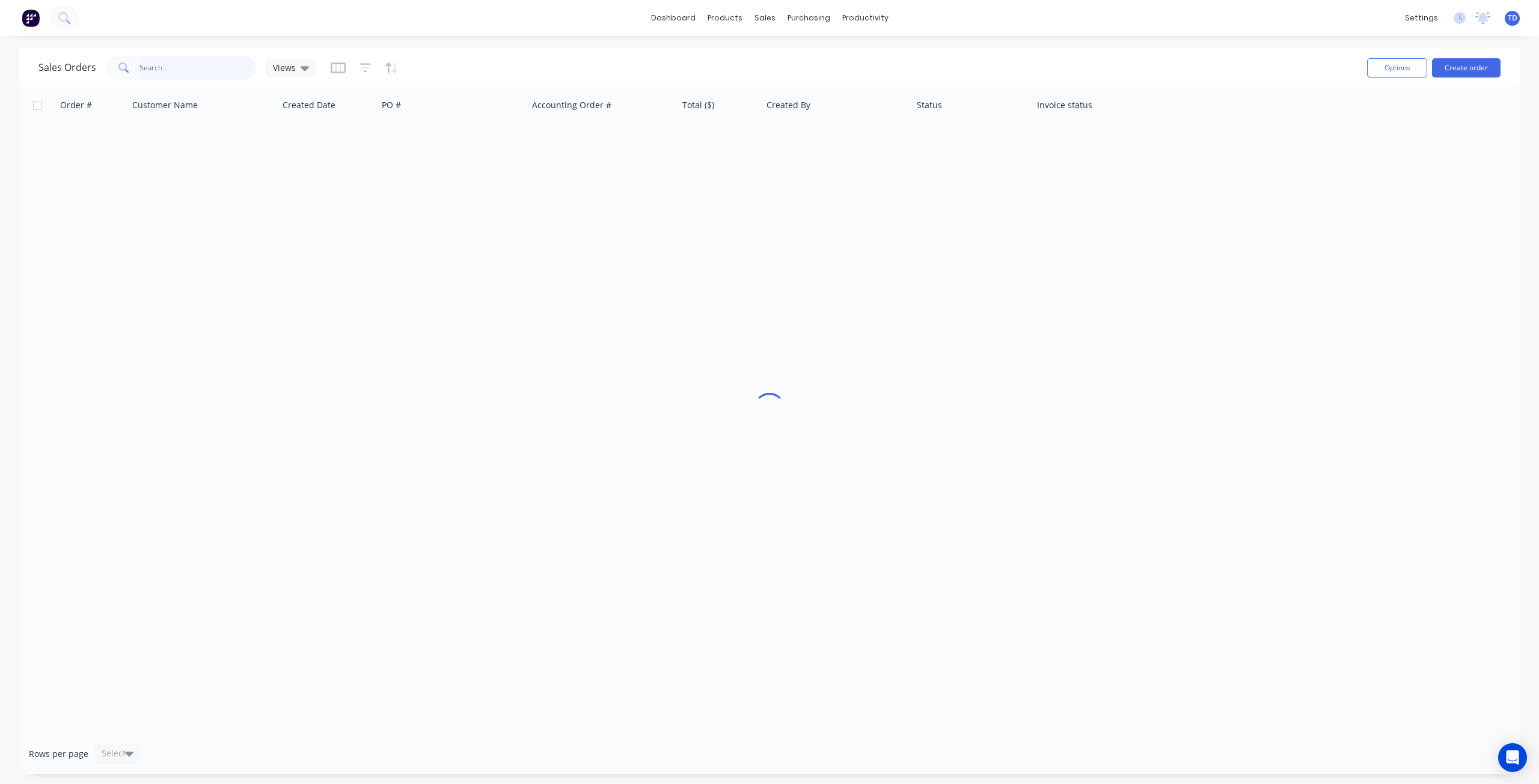
click at [171, 67] on input "text" at bounding box center [198, 67] width 117 height 24
type input "artery"
click at [786, 65] on link "Sales Orders" at bounding box center [828, 57] width 159 height 24
click at [788, 82] on div "Customers" at bounding box center [806, 82] width 43 height 11
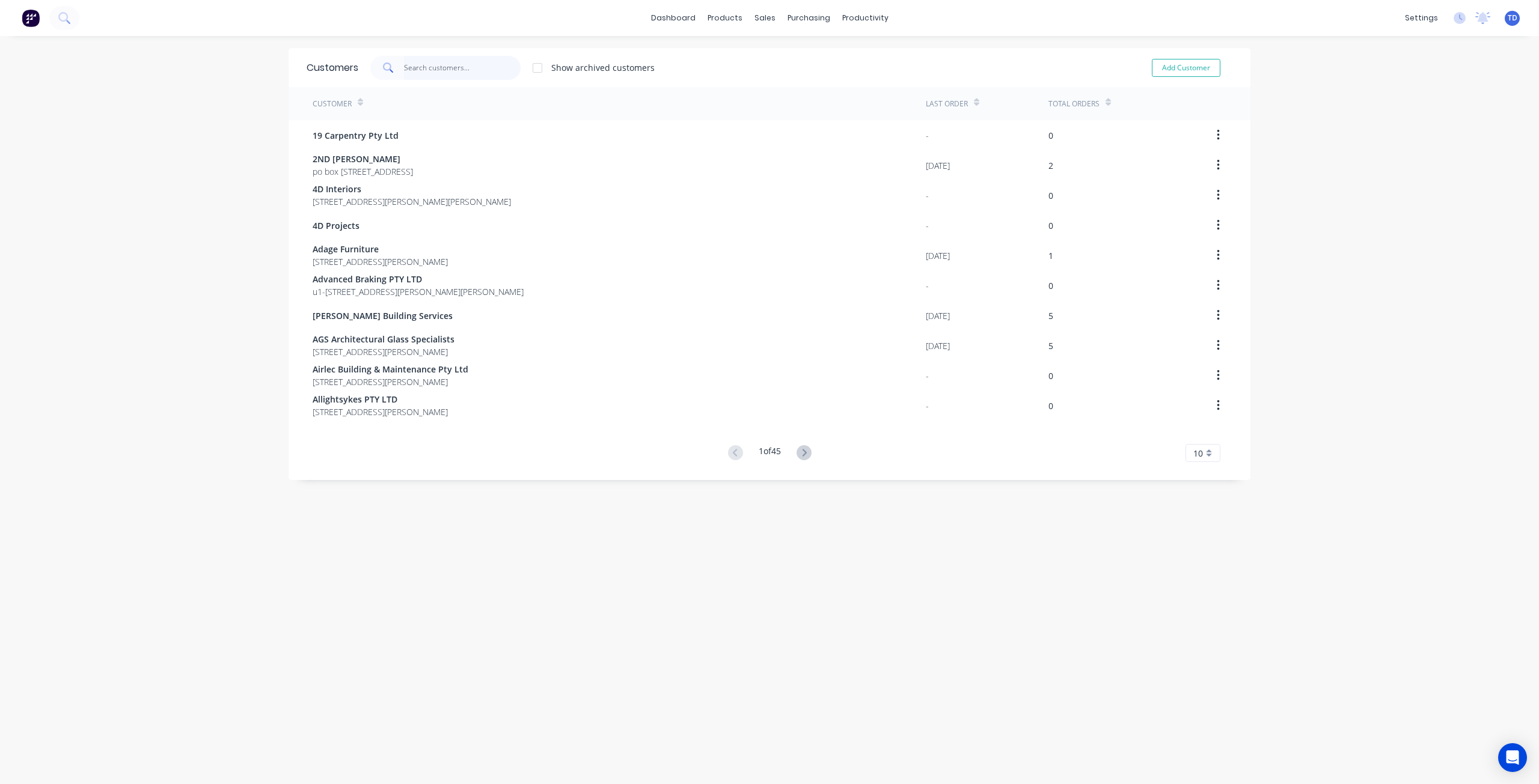
click at [448, 67] on input "text" at bounding box center [462, 67] width 117 height 24
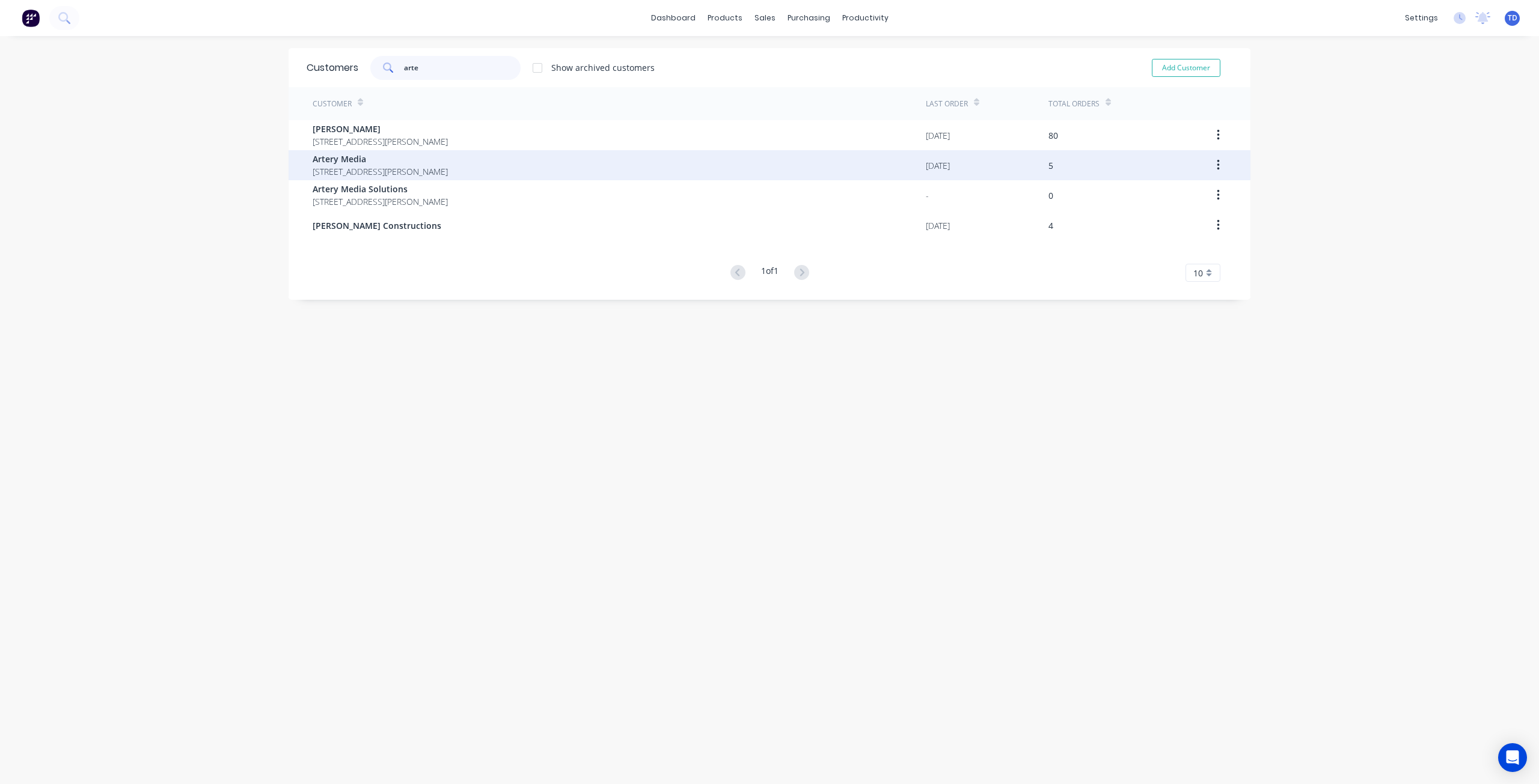
type input "arte"
click at [448, 166] on span "42 Hodgson st Tuart Hill Western Australia Australia 6060" at bounding box center [380, 171] width 135 height 13
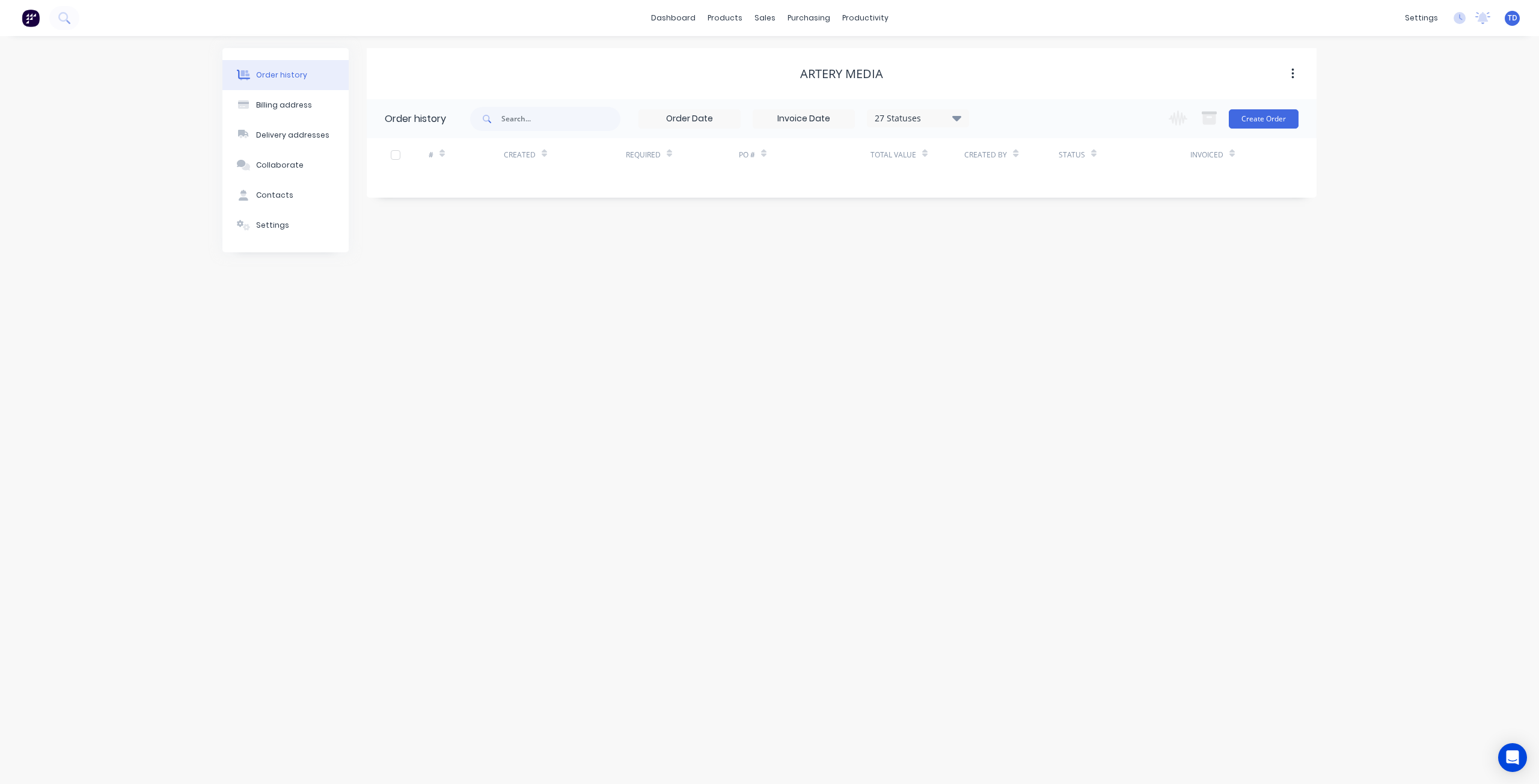
click at [960, 125] on icon at bounding box center [956, 118] width 9 height 15
click at [1017, 257] on label at bounding box center [1017, 257] width 0 height 0
click at [1017, 261] on input "checkbox" at bounding box center [1022, 262] width 10 height 11
checkbox input "true"
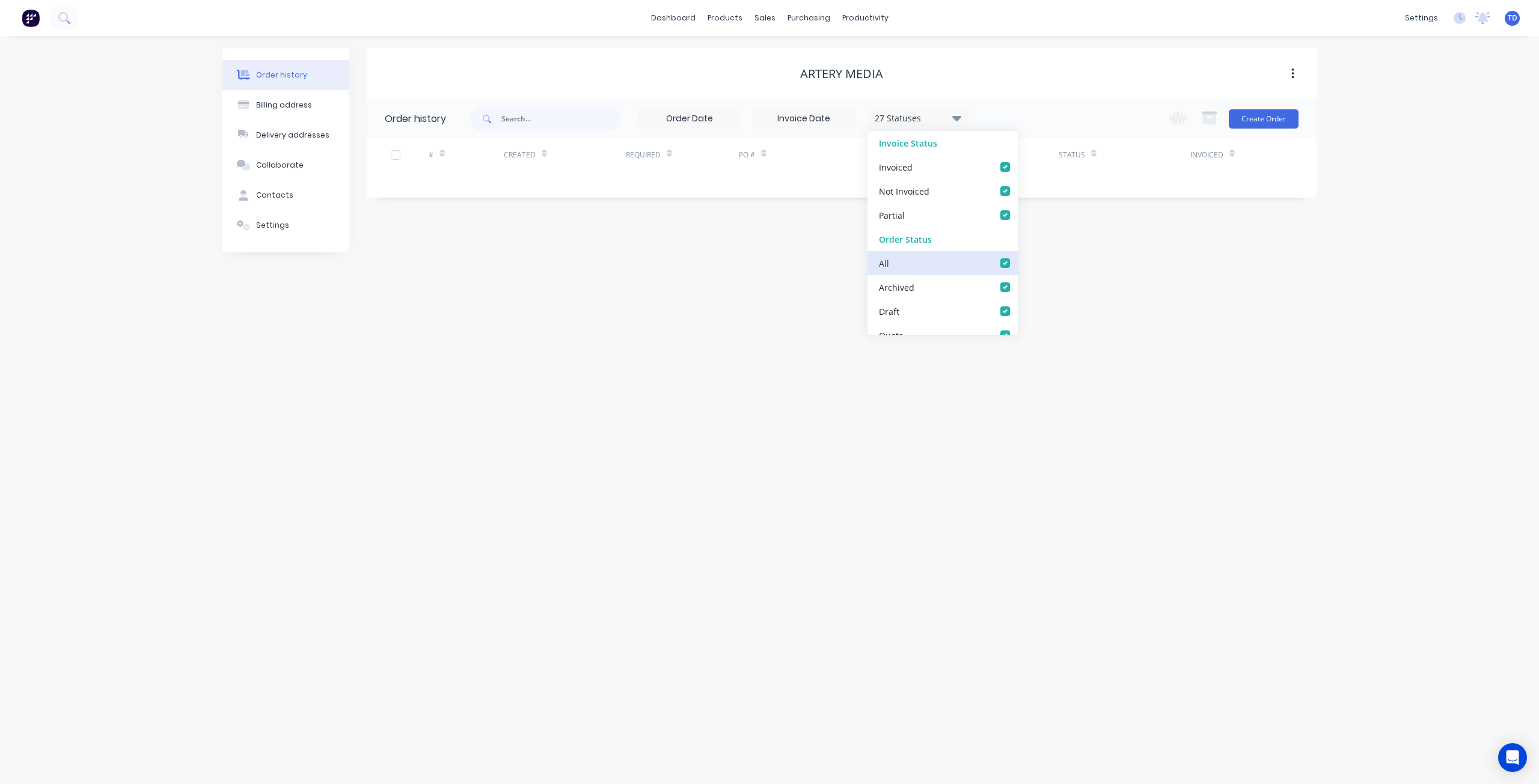
checkbox input "true"
click at [976, 86] on div "Artery Media" at bounding box center [842, 73] width 949 height 51
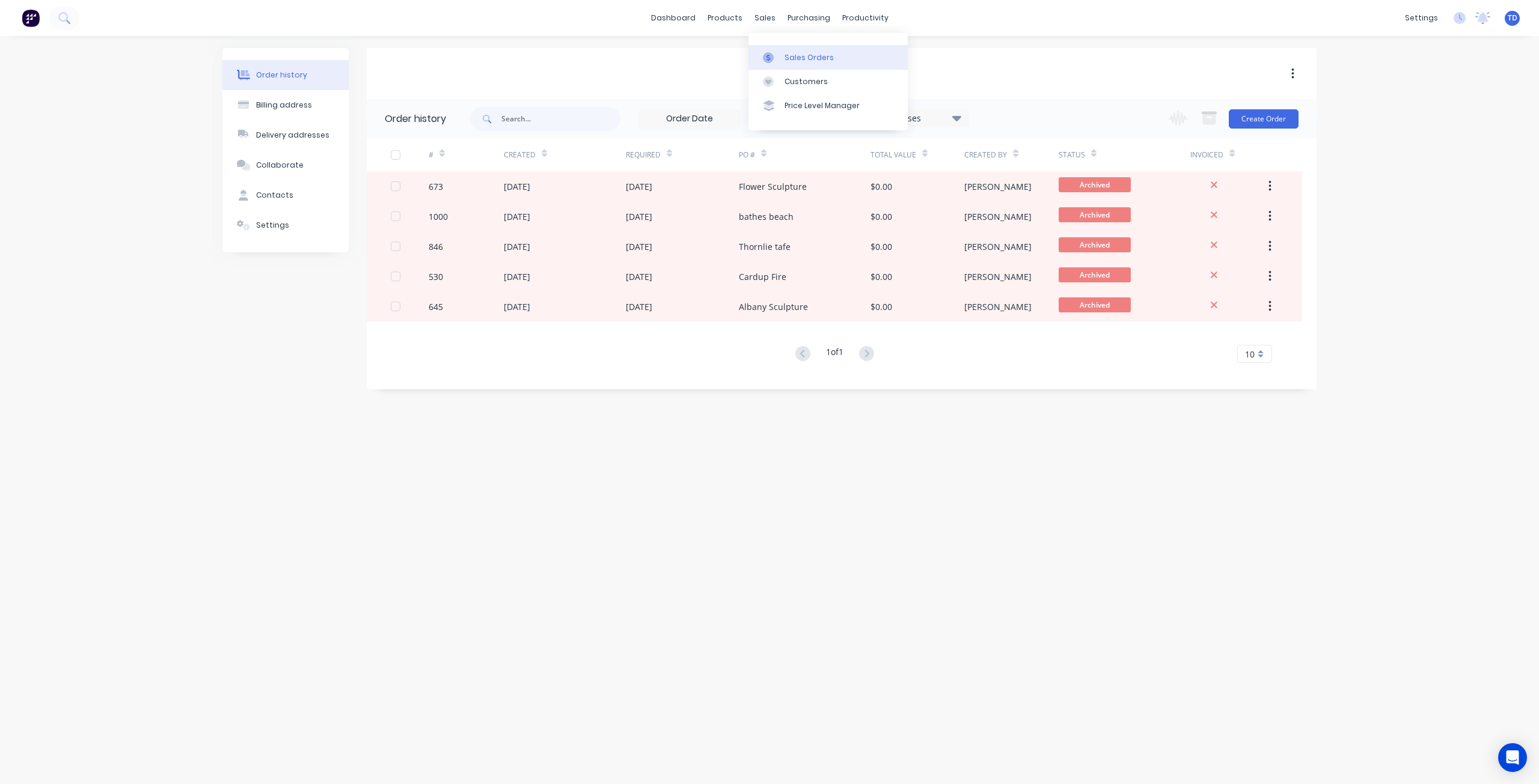
click at [780, 56] on div at bounding box center [772, 58] width 18 height 11
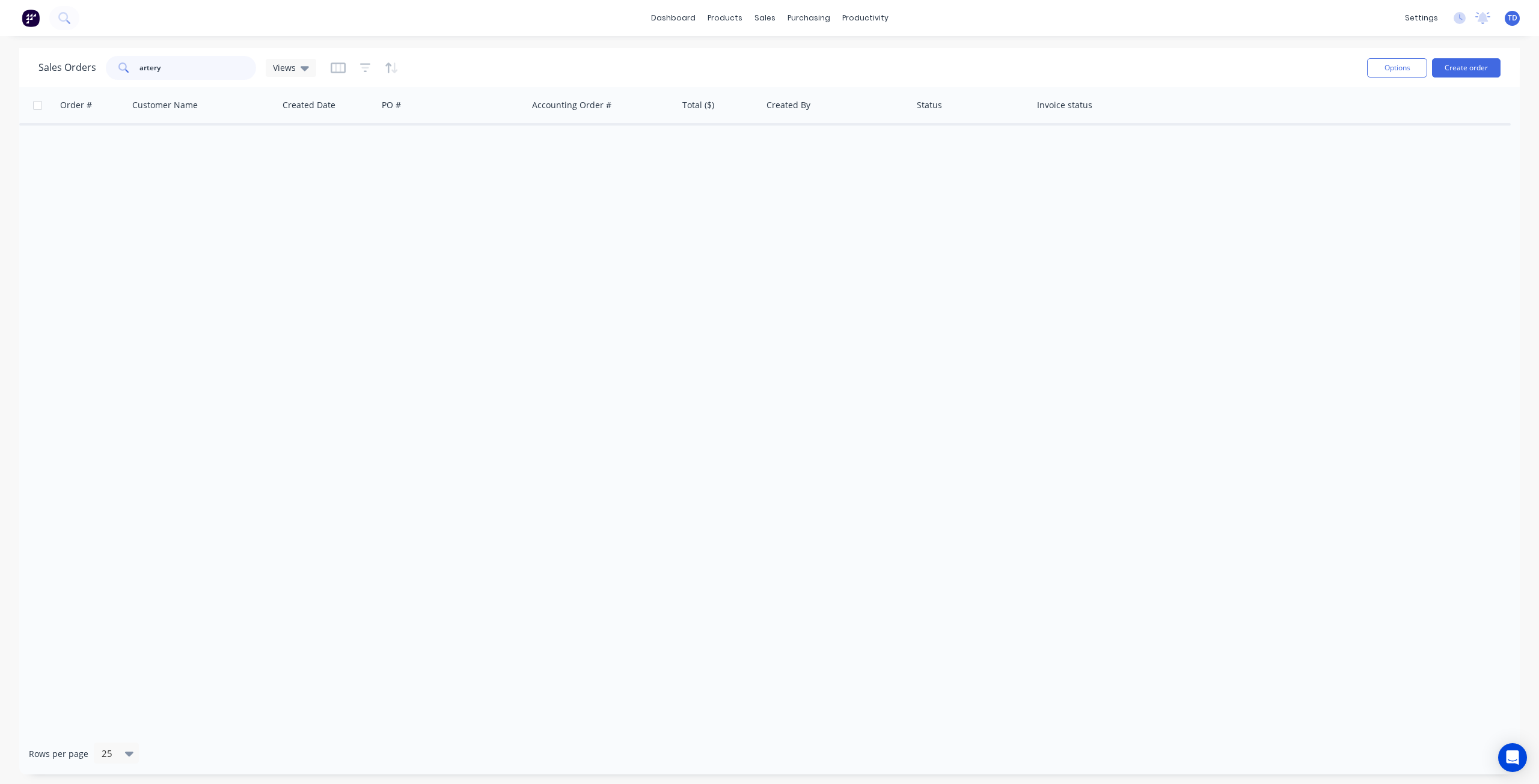
drag, startPoint x: 183, startPoint y: 67, endPoint x: 6, endPoint y: 73, distance: 177.1
click at [6, 73] on div "Sales Orders artery Views Options Create order Order # Customer Name Created Da…" at bounding box center [769, 411] width 1539 height 726
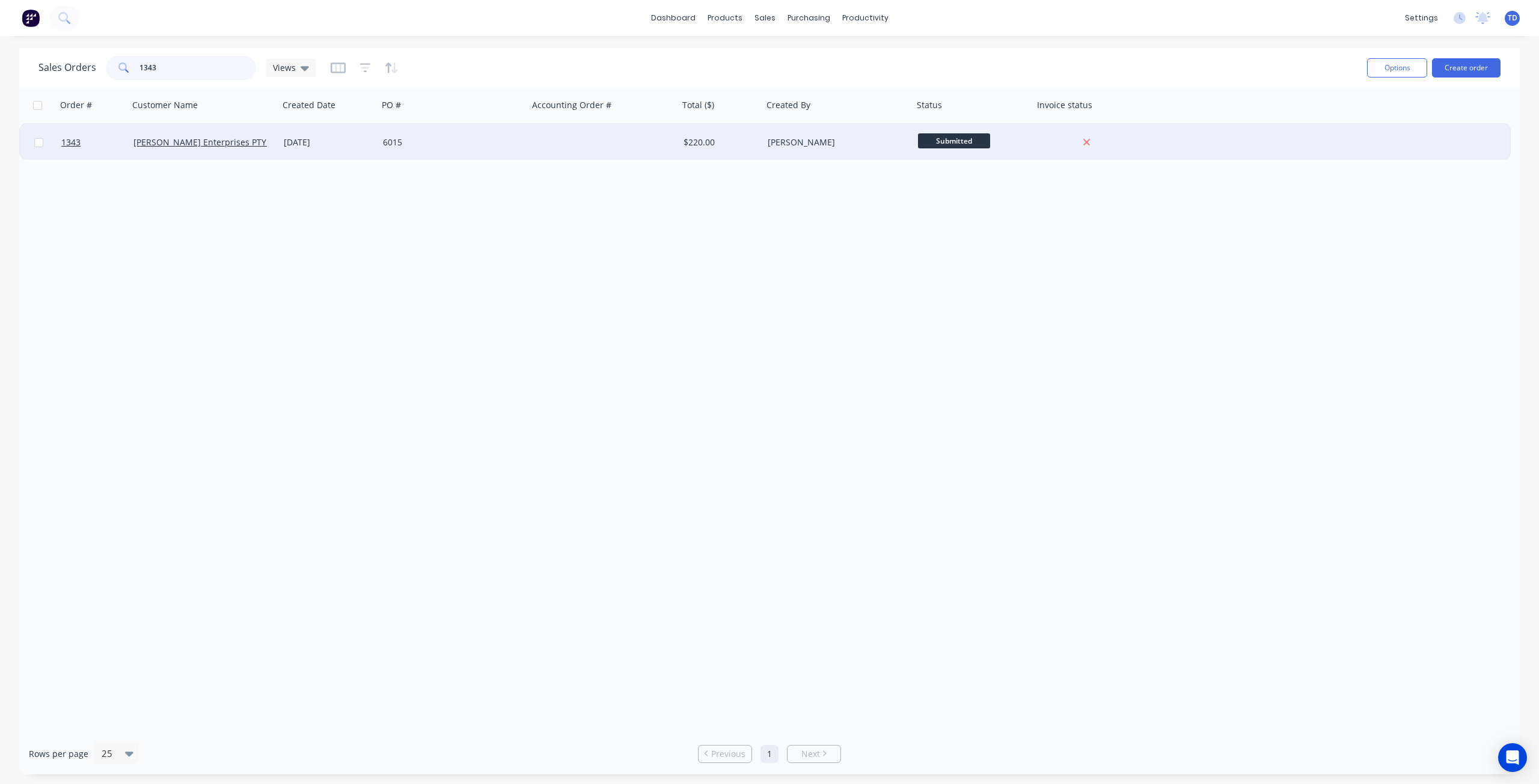
type input "1343"
click at [496, 132] on div "6015" at bounding box center [453, 143] width 150 height 36
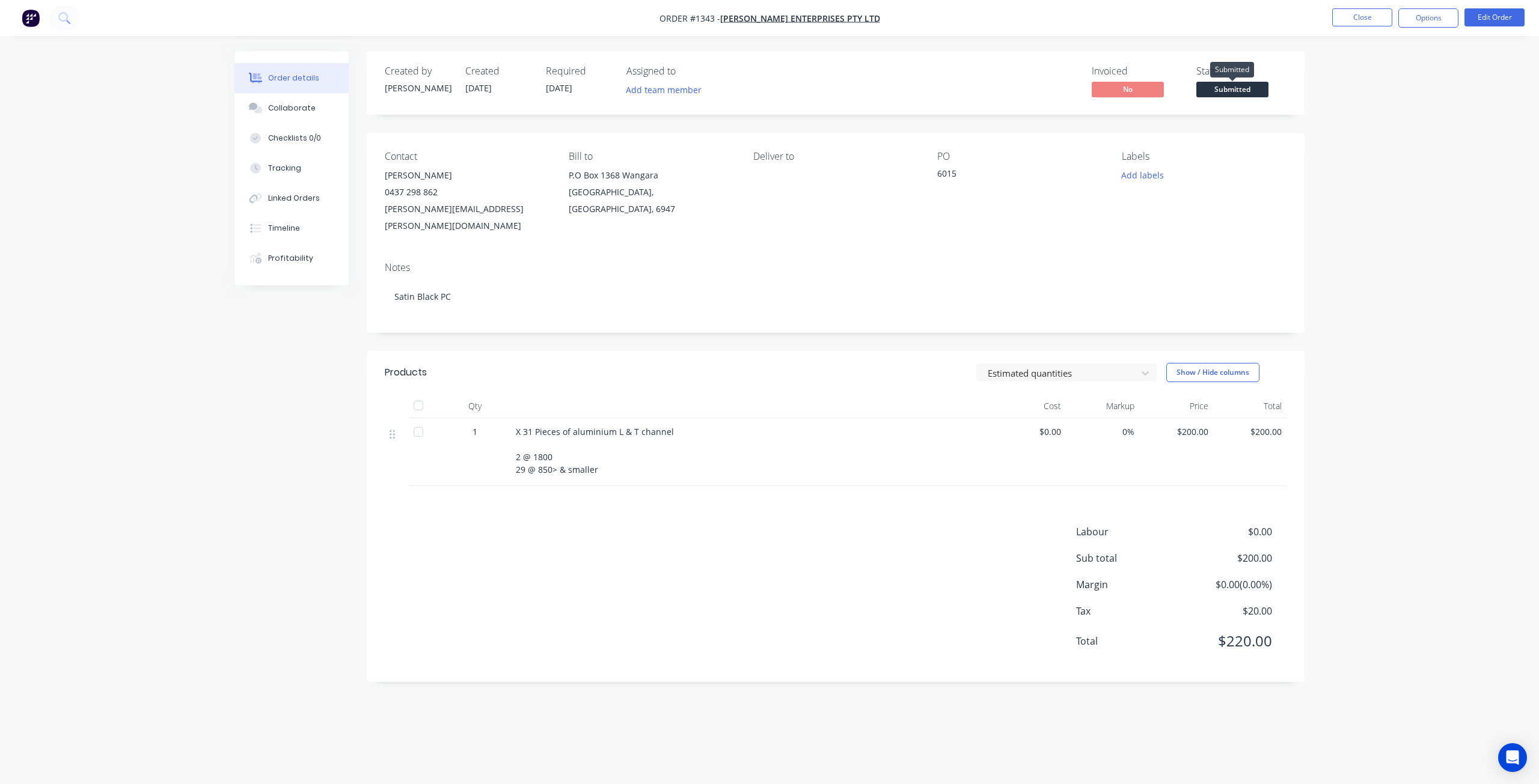
click at [1225, 90] on span "Submitted" at bounding box center [1232, 89] width 72 height 15
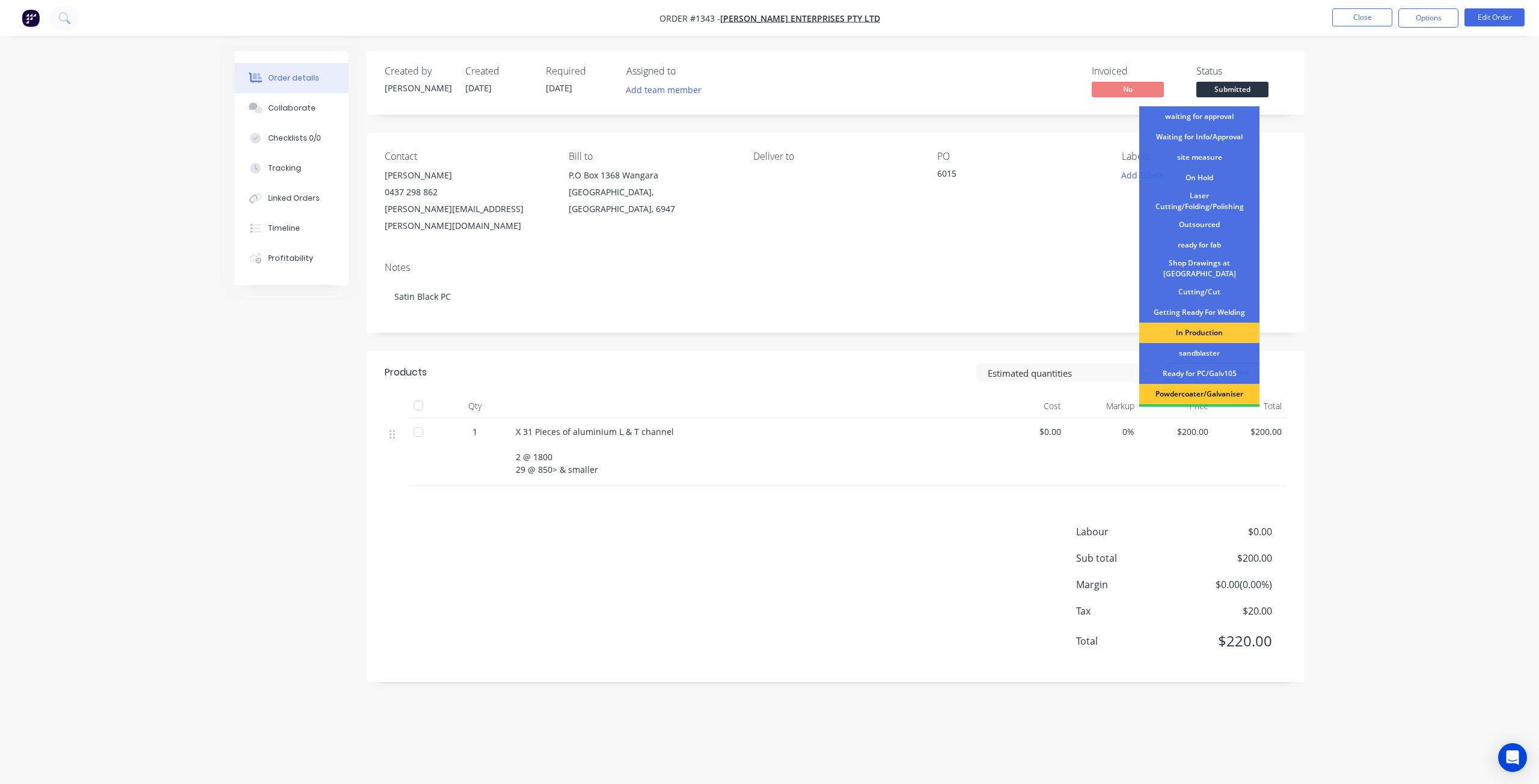
click at [1207, 390] on div "Powdercoater/Galvaniser" at bounding box center [1199, 394] width 120 height 20
